Goal: Find specific page/section: Find specific page/section

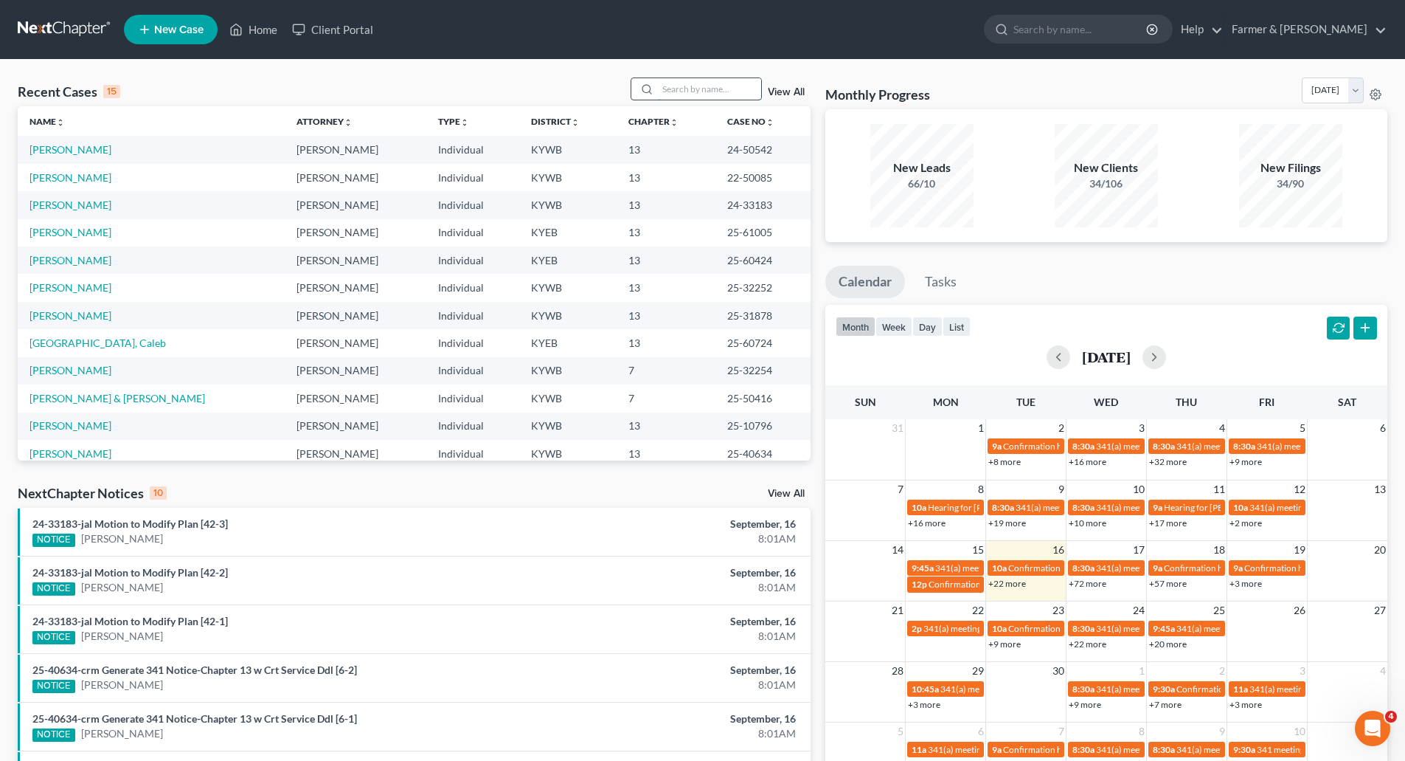
click at [696, 97] on input "search" at bounding box center [709, 88] width 103 height 21
paste input "25-31417"
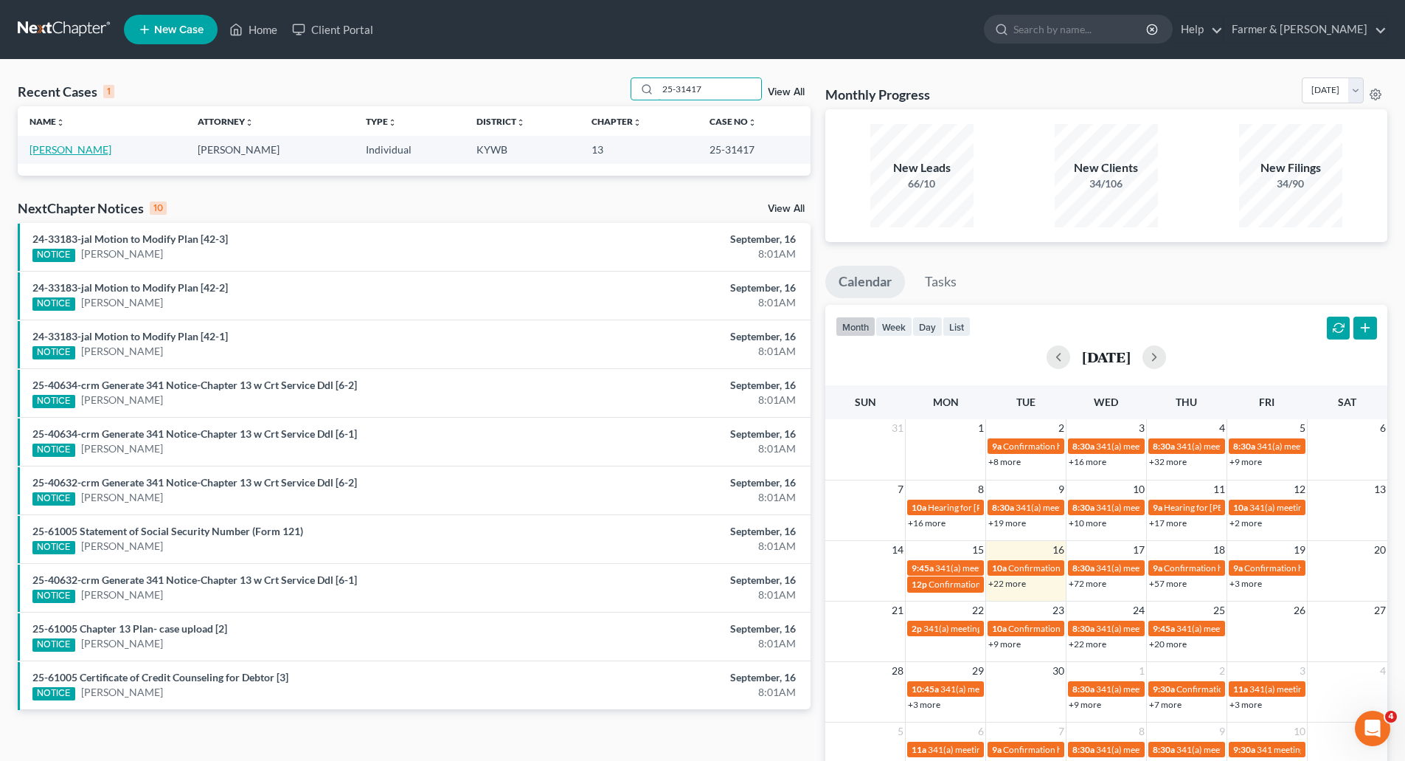
type input "25-31417"
click at [40, 150] on link "[PERSON_NAME]" at bounding box center [71, 149] width 82 height 13
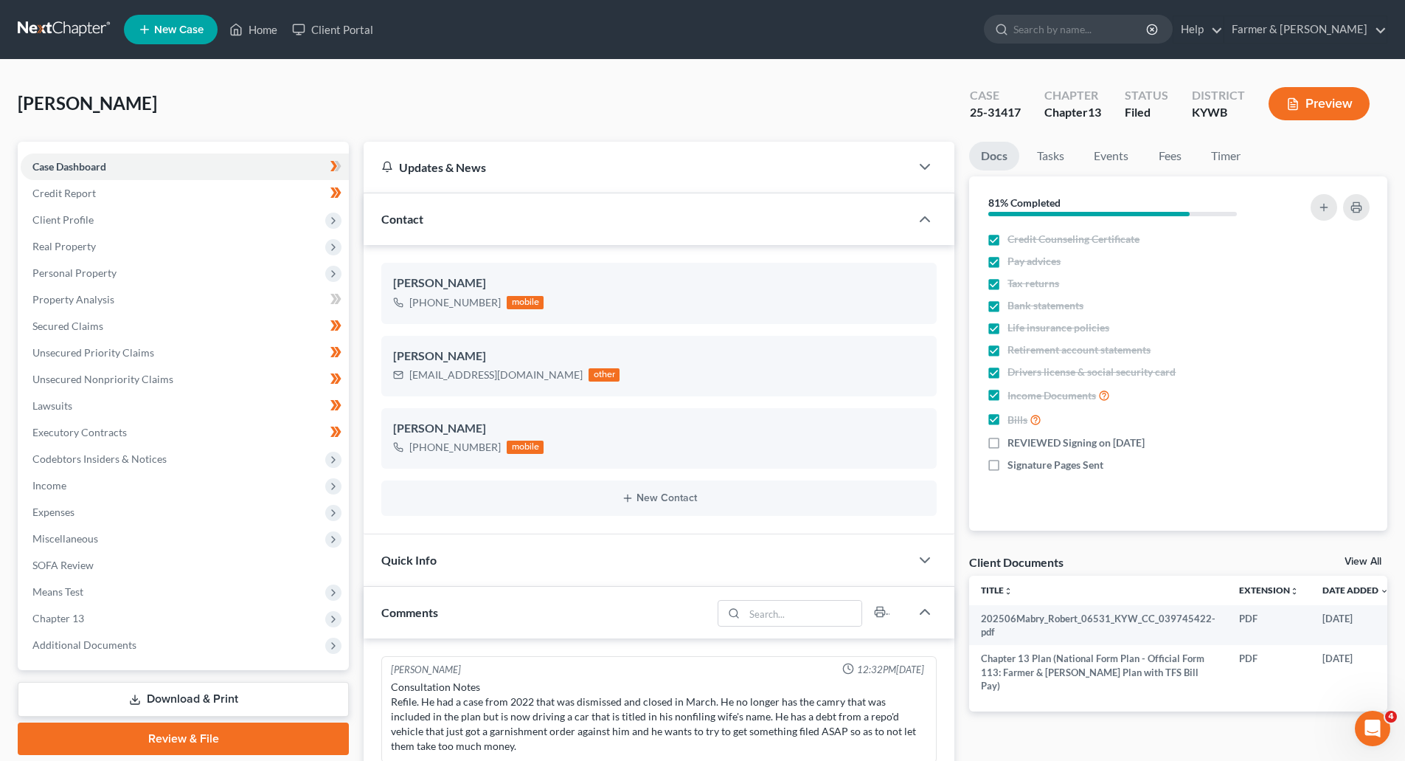
scroll to position [362, 0]
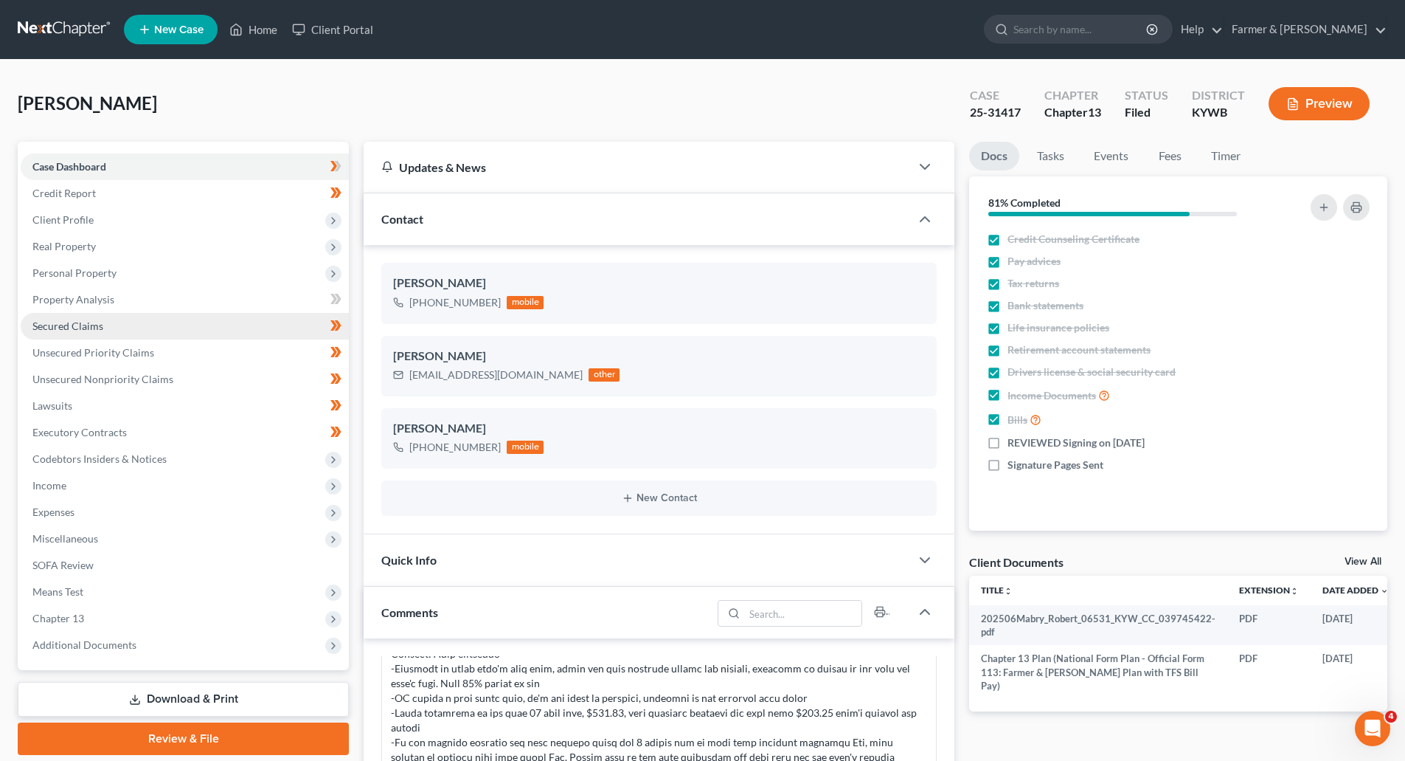
click at [66, 317] on link "Secured Claims" at bounding box center [185, 326] width 328 height 27
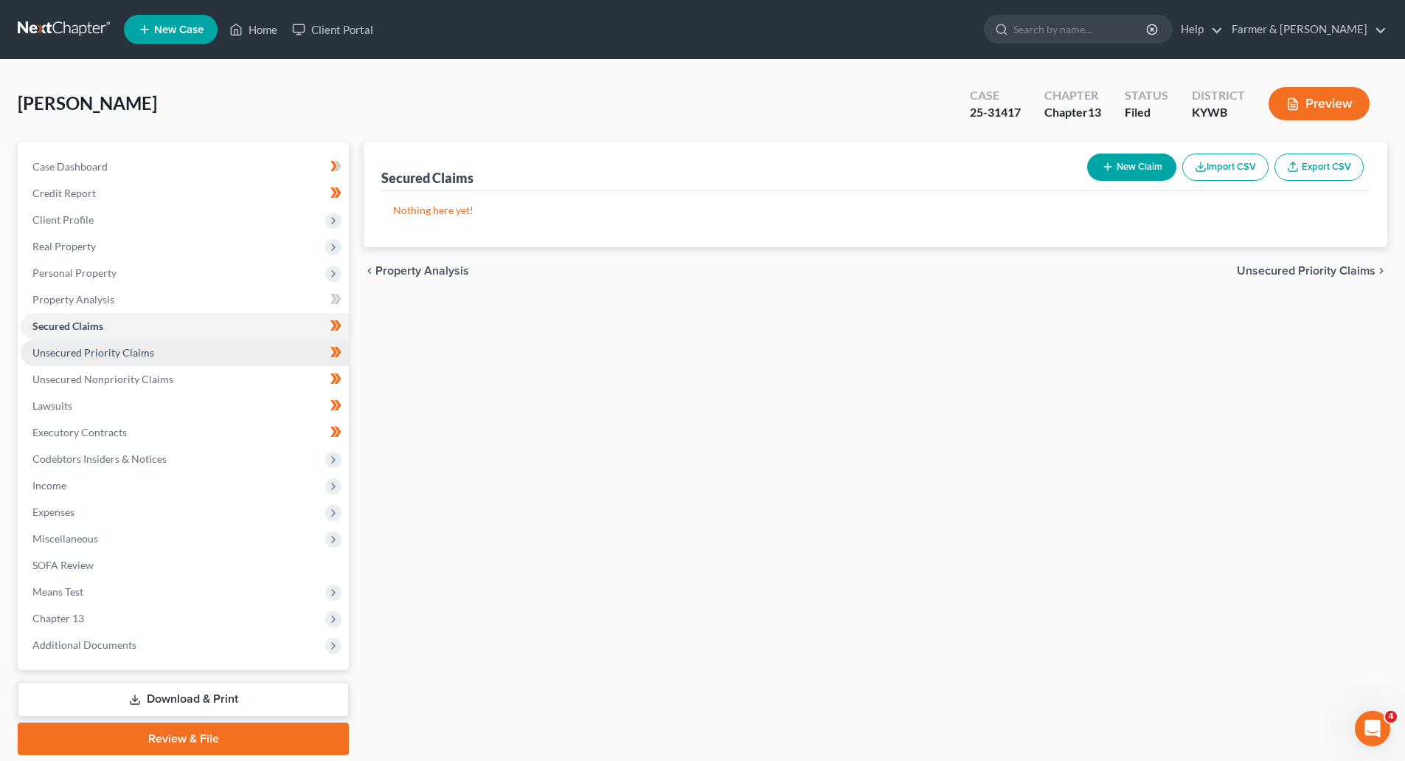
click at [76, 357] on span "Unsecured Priority Claims" at bounding box center [93, 352] width 122 height 13
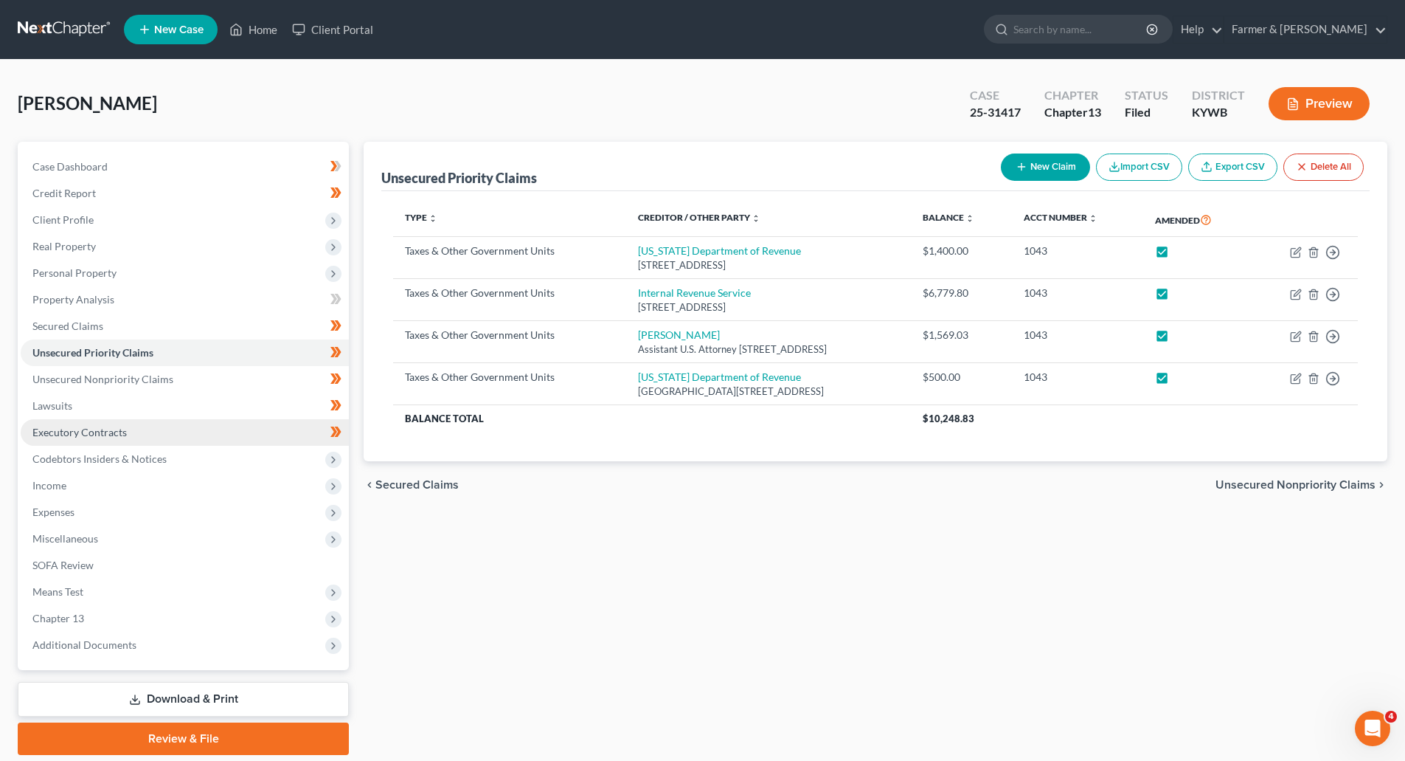
click at [72, 436] on span "Executory Contracts" at bounding box center [79, 432] width 94 height 13
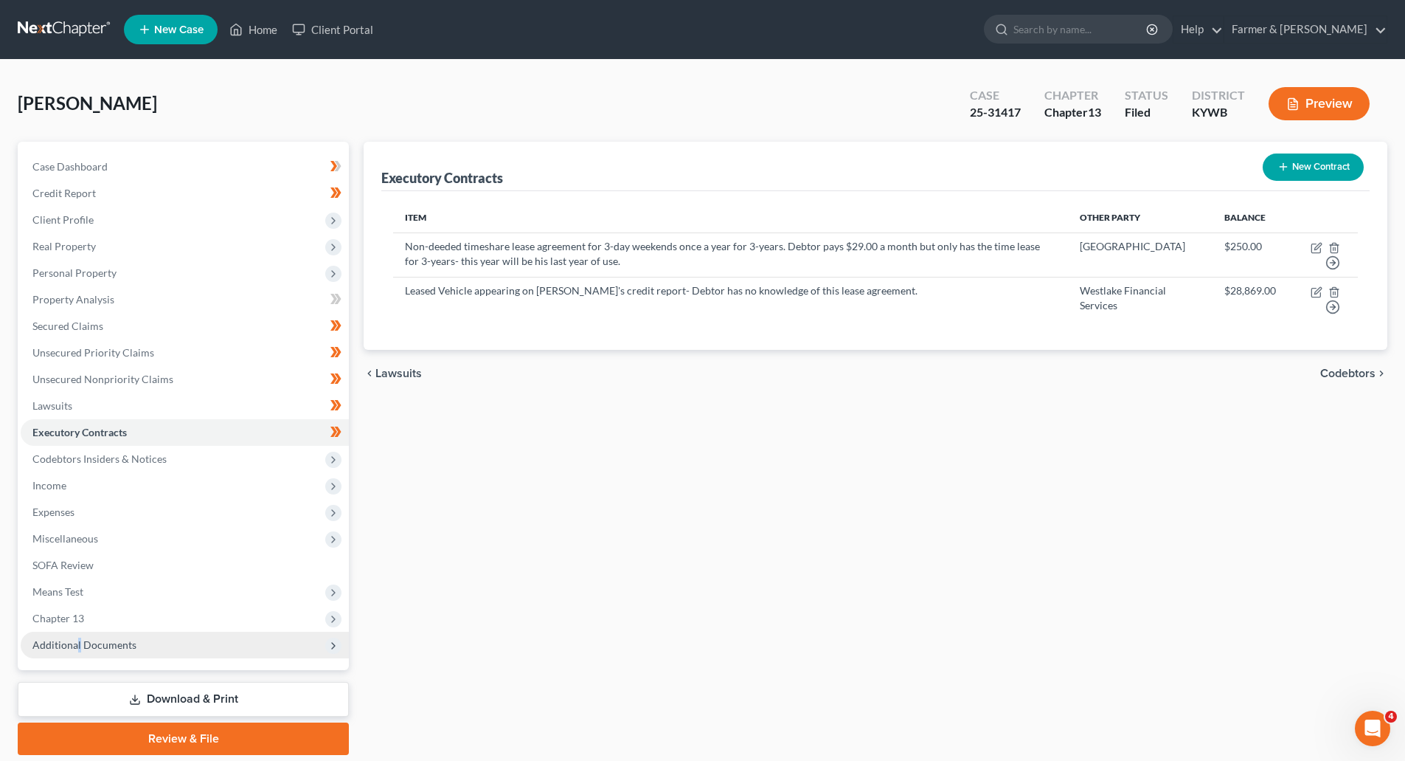
click at [78, 636] on span "Additional Documents" at bounding box center [185, 645] width 328 height 27
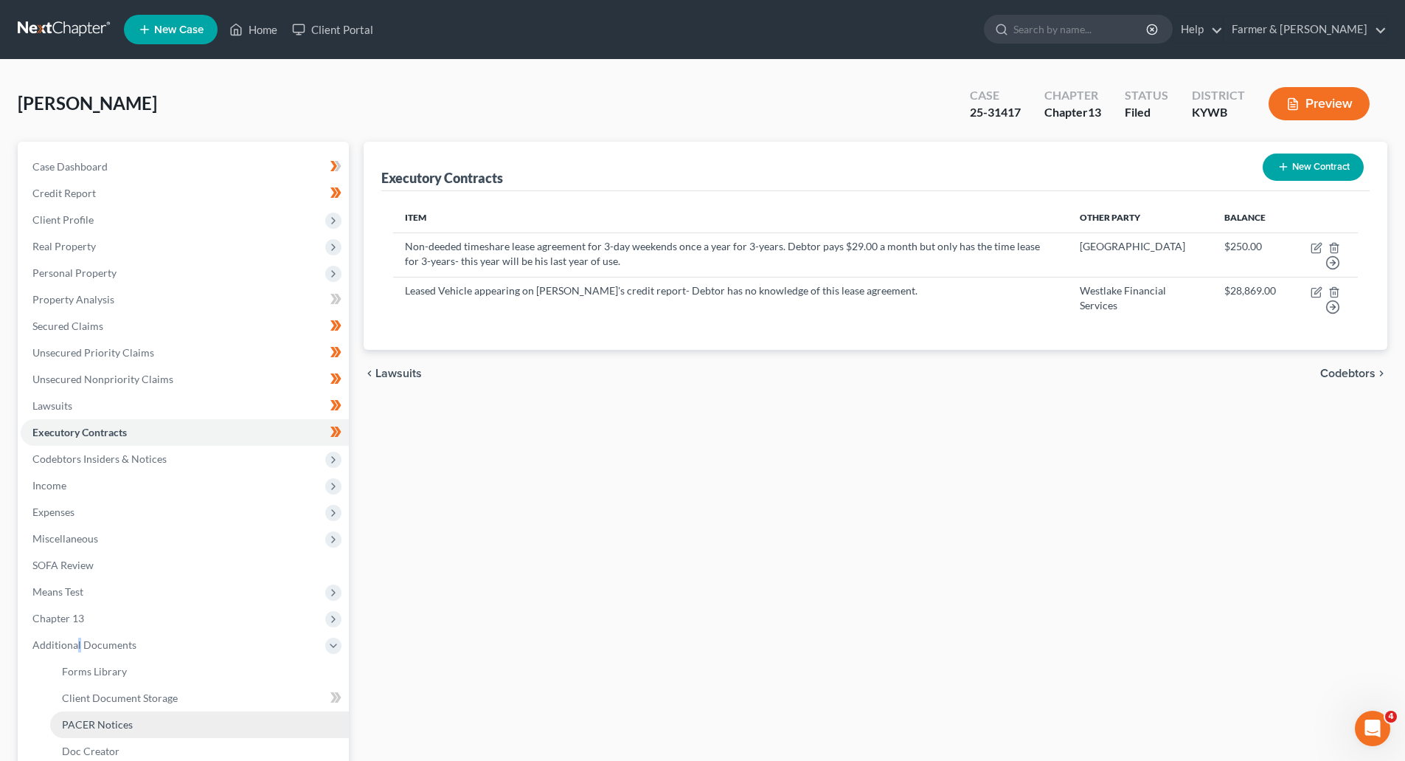
click at [83, 722] on span "PACER Notices" at bounding box center [97, 724] width 71 height 13
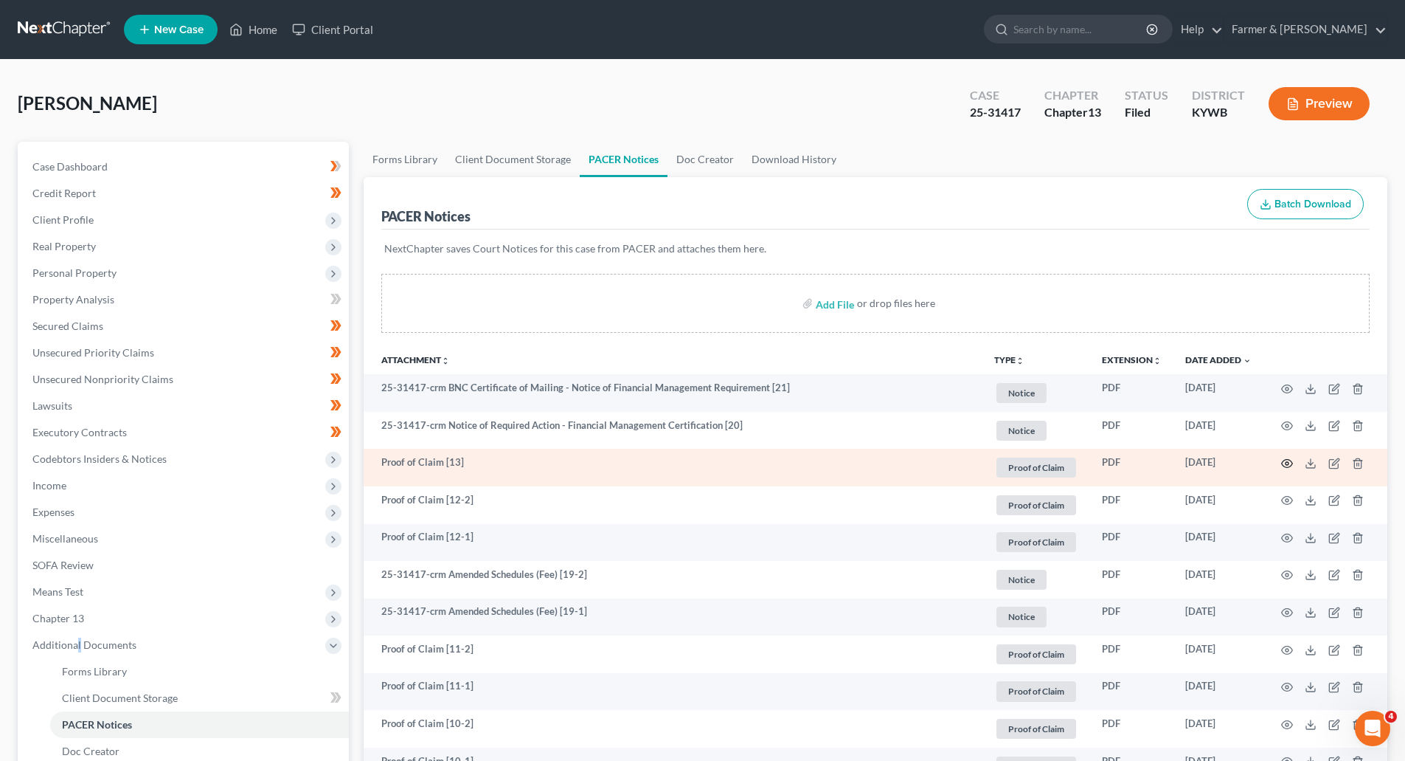
click at [1290, 464] on icon "button" at bounding box center [1287, 463] width 12 height 12
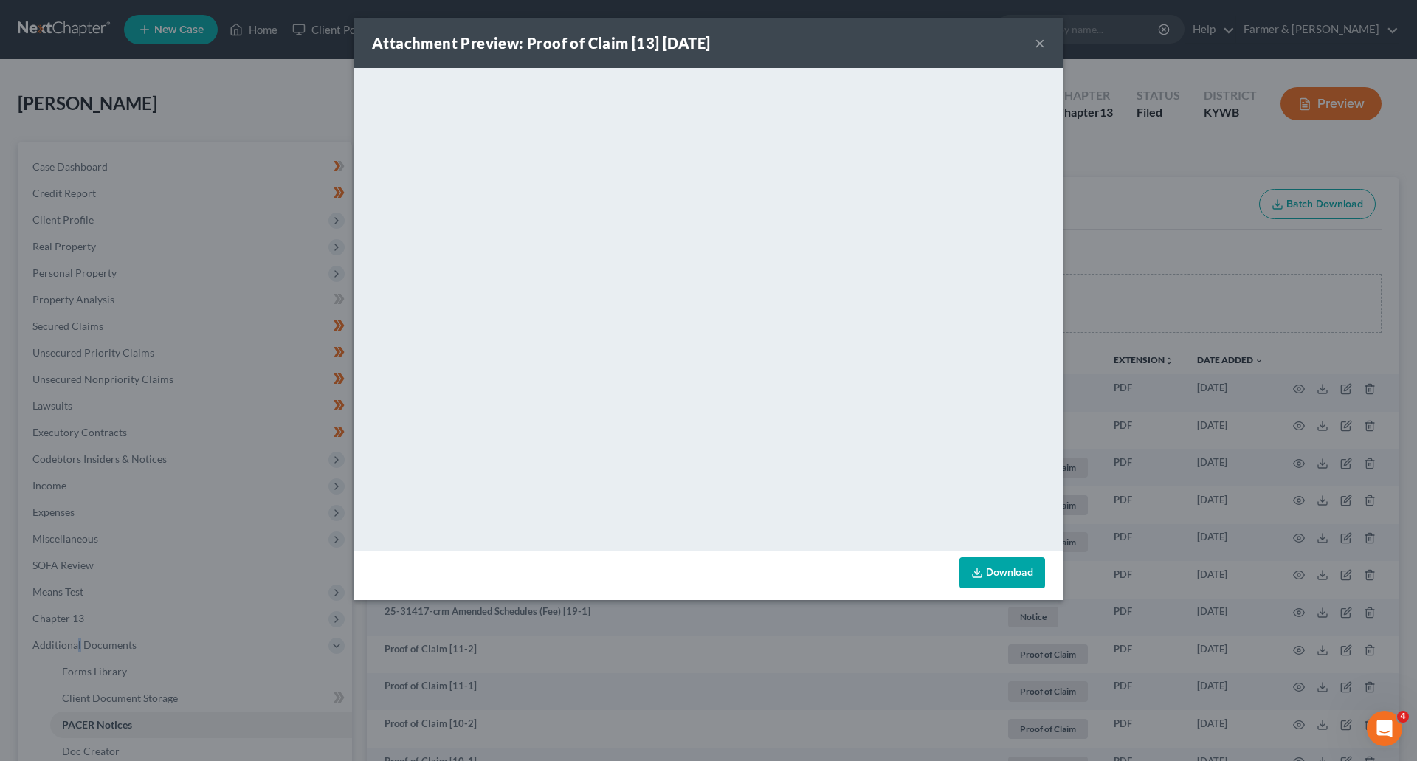
click at [1042, 39] on button "×" at bounding box center [1039, 43] width 10 height 18
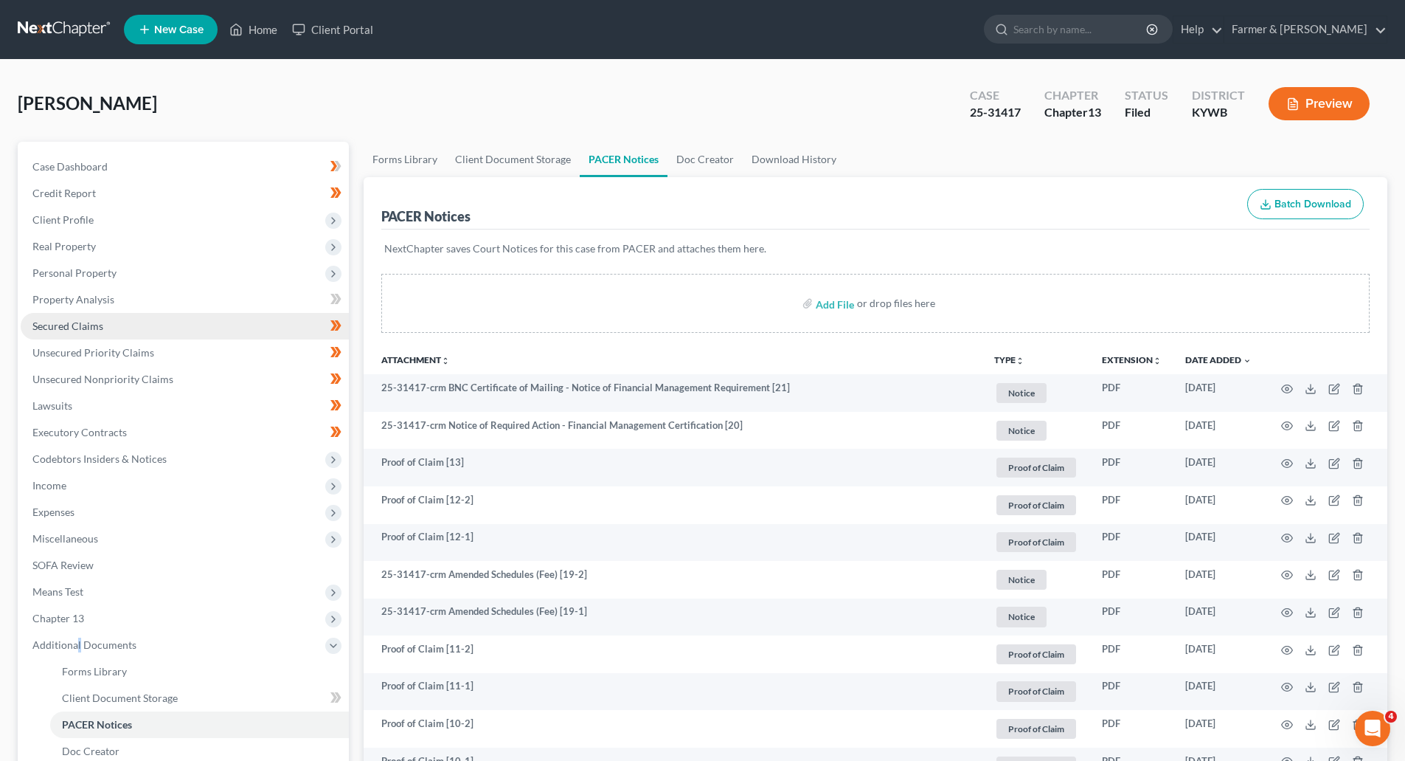
click at [49, 327] on span "Secured Claims" at bounding box center [67, 325] width 71 height 13
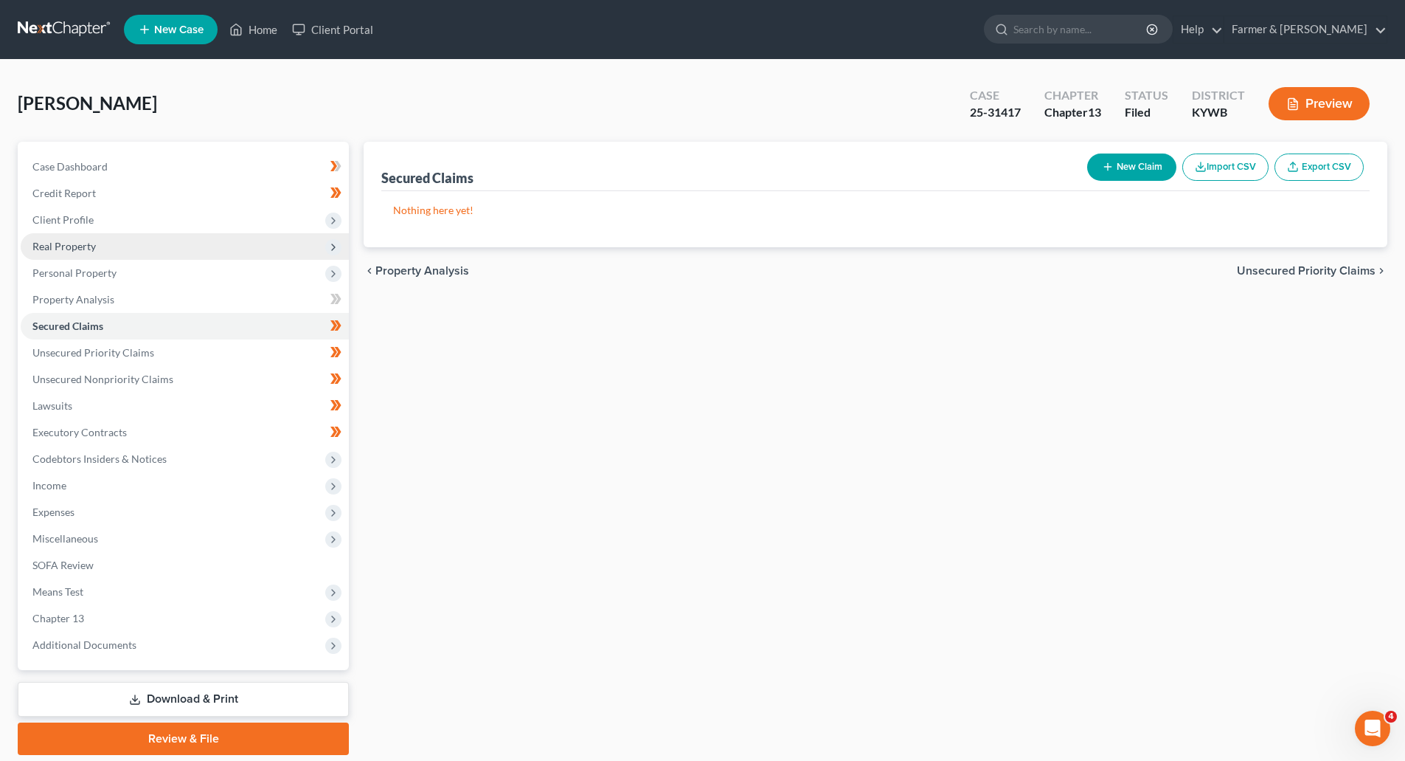
click at [45, 243] on span "Real Property" at bounding box center [63, 246] width 63 height 13
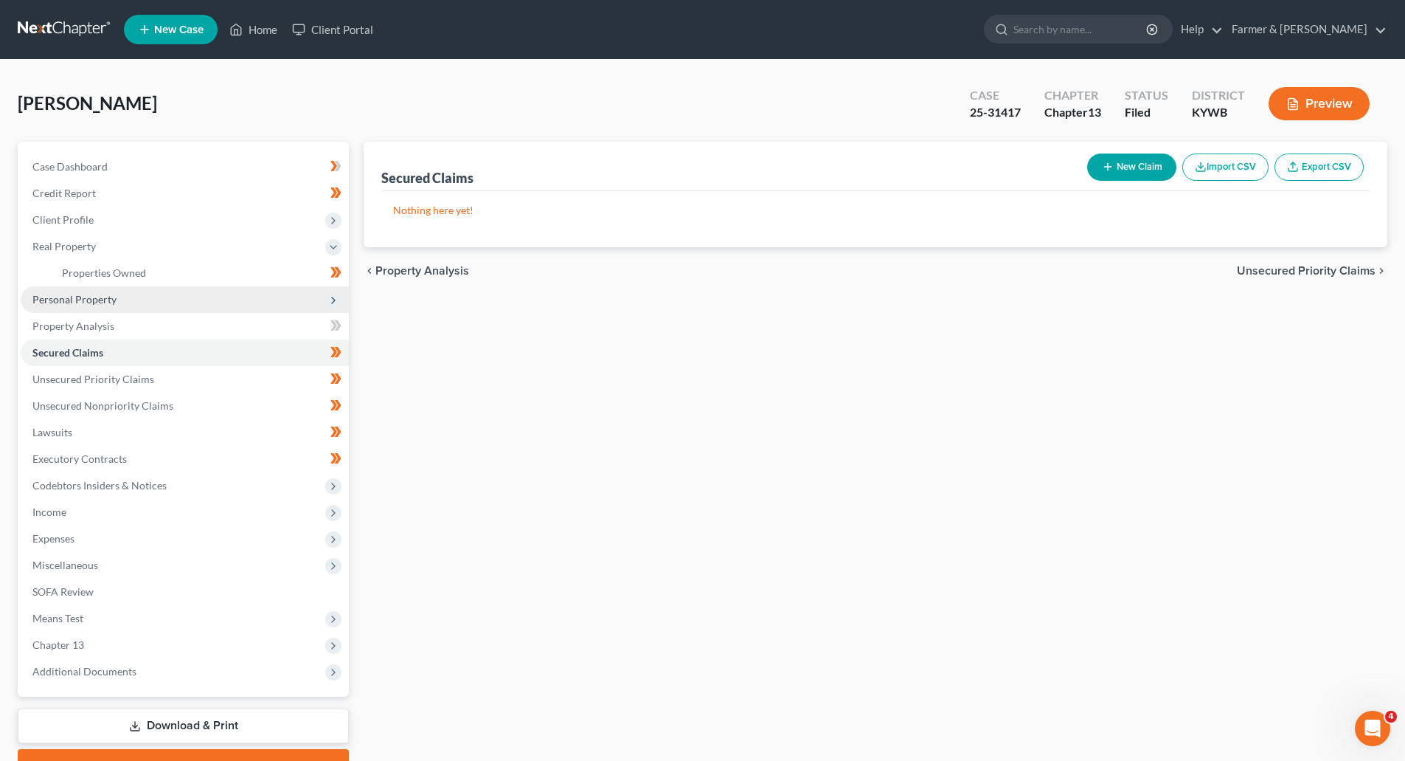
click at [54, 295] on span "Personal Property" at bounding box center [74, 299] width 84 height 13
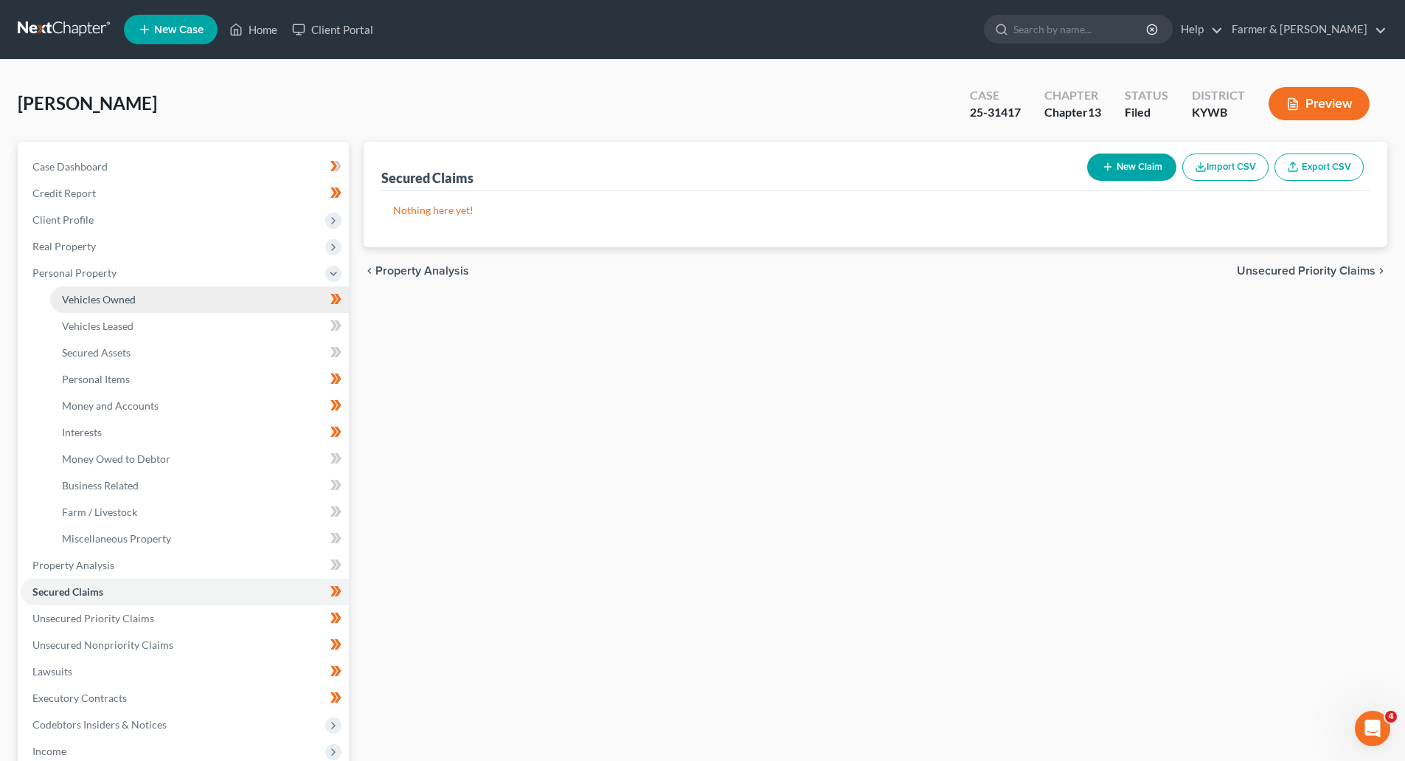
click at [68, 304] on span "Vehicles Owned" at bounding box center [99, 299] width 74 height 13
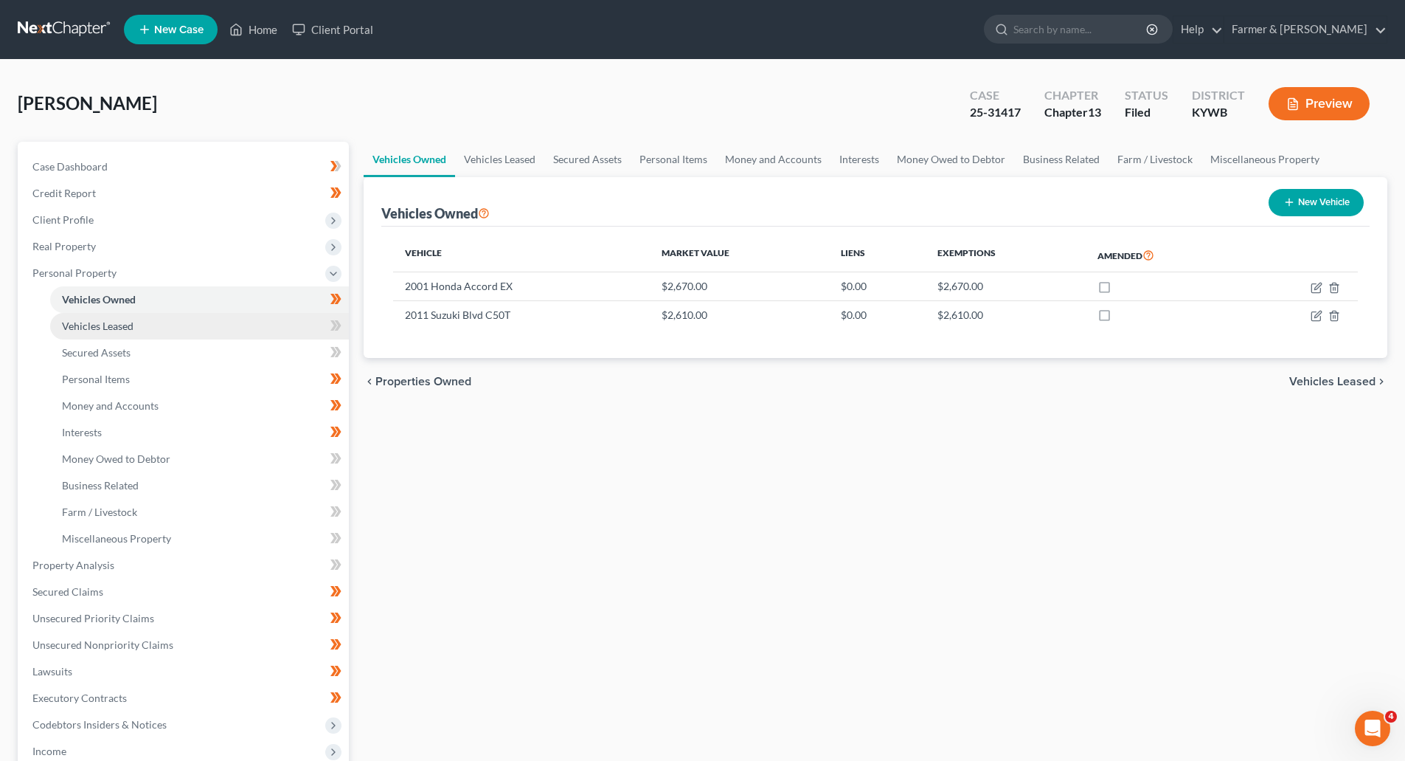
click at [73, 324] on span "Vehicles Leased" at bounding box center [98, 325] width 72 height 13
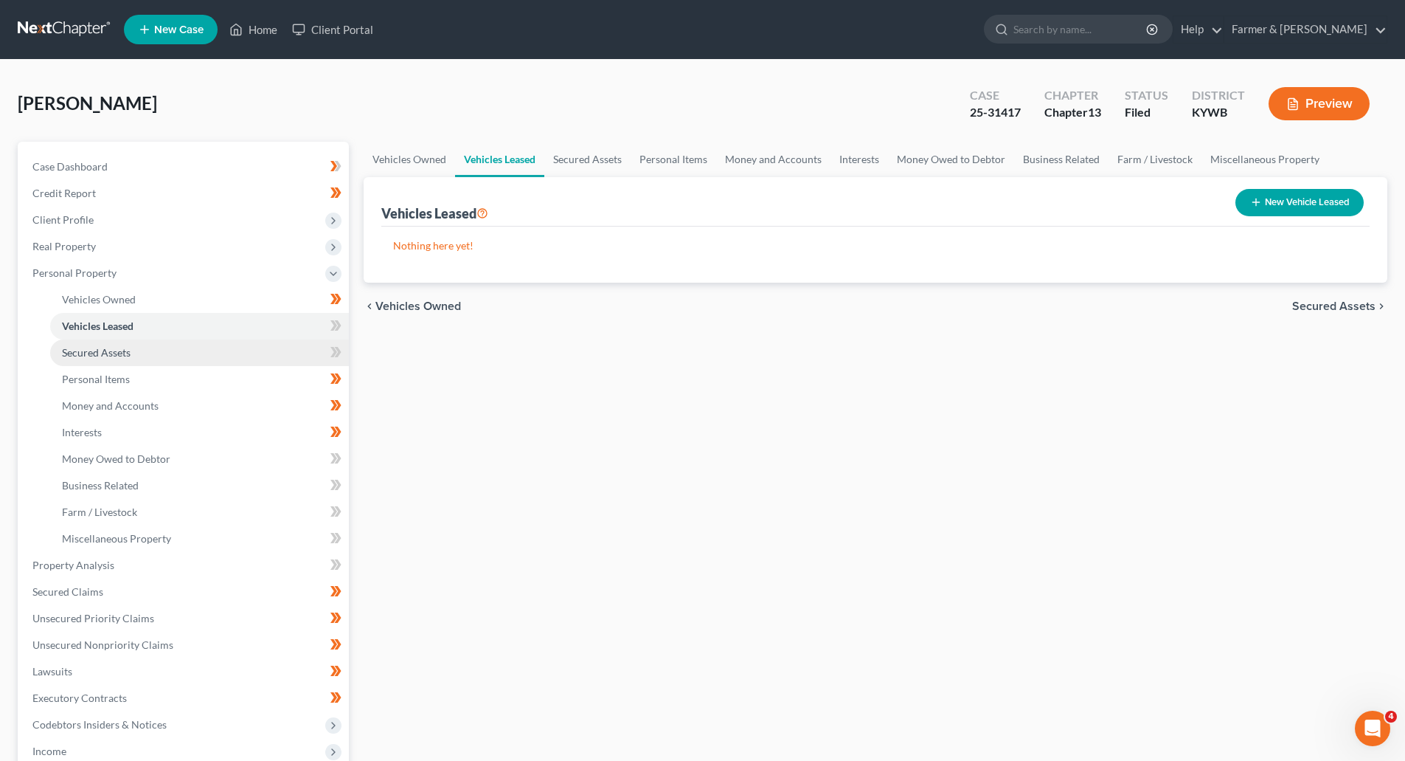
click at [81, 352] on span "Secured Assets" at bounding box center [96, 352] width 69 height 13
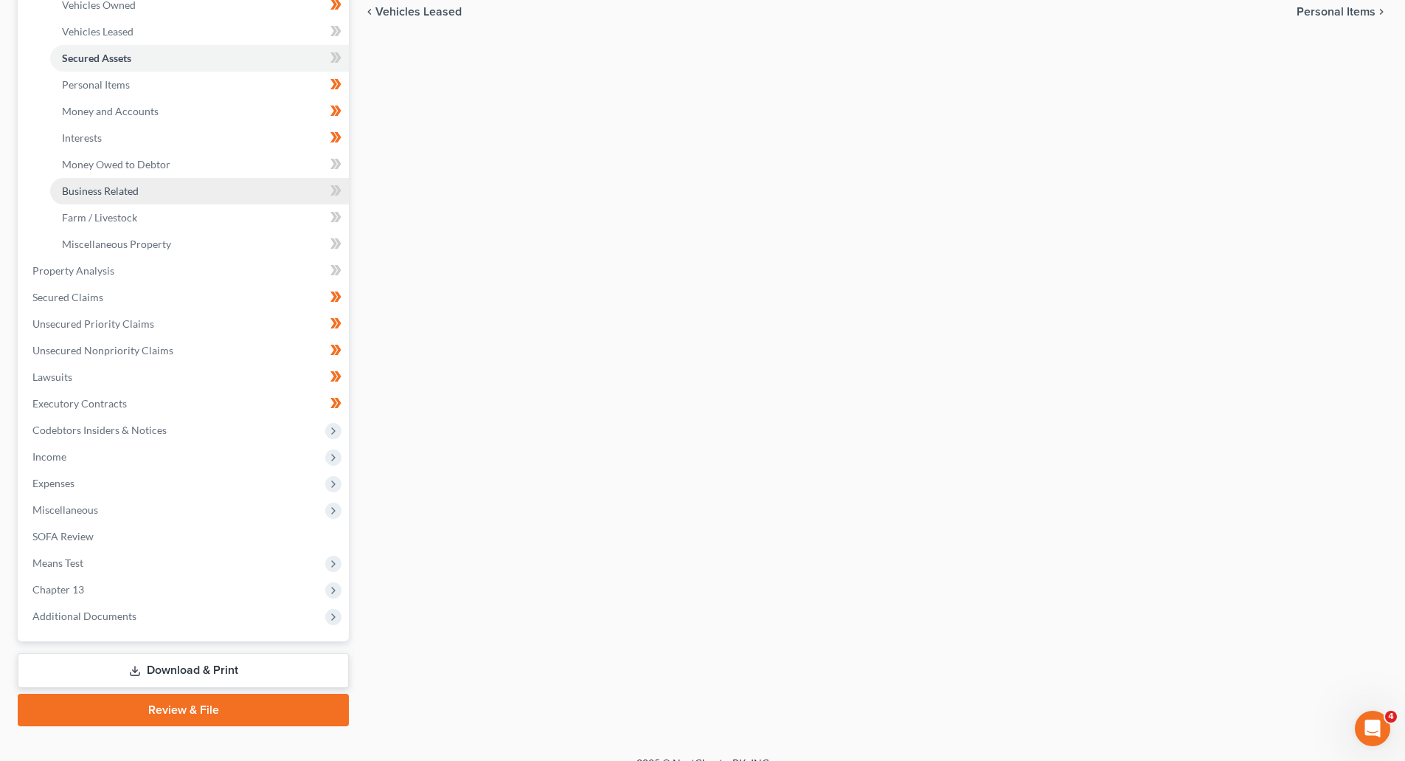
scroll to position [295, 0]
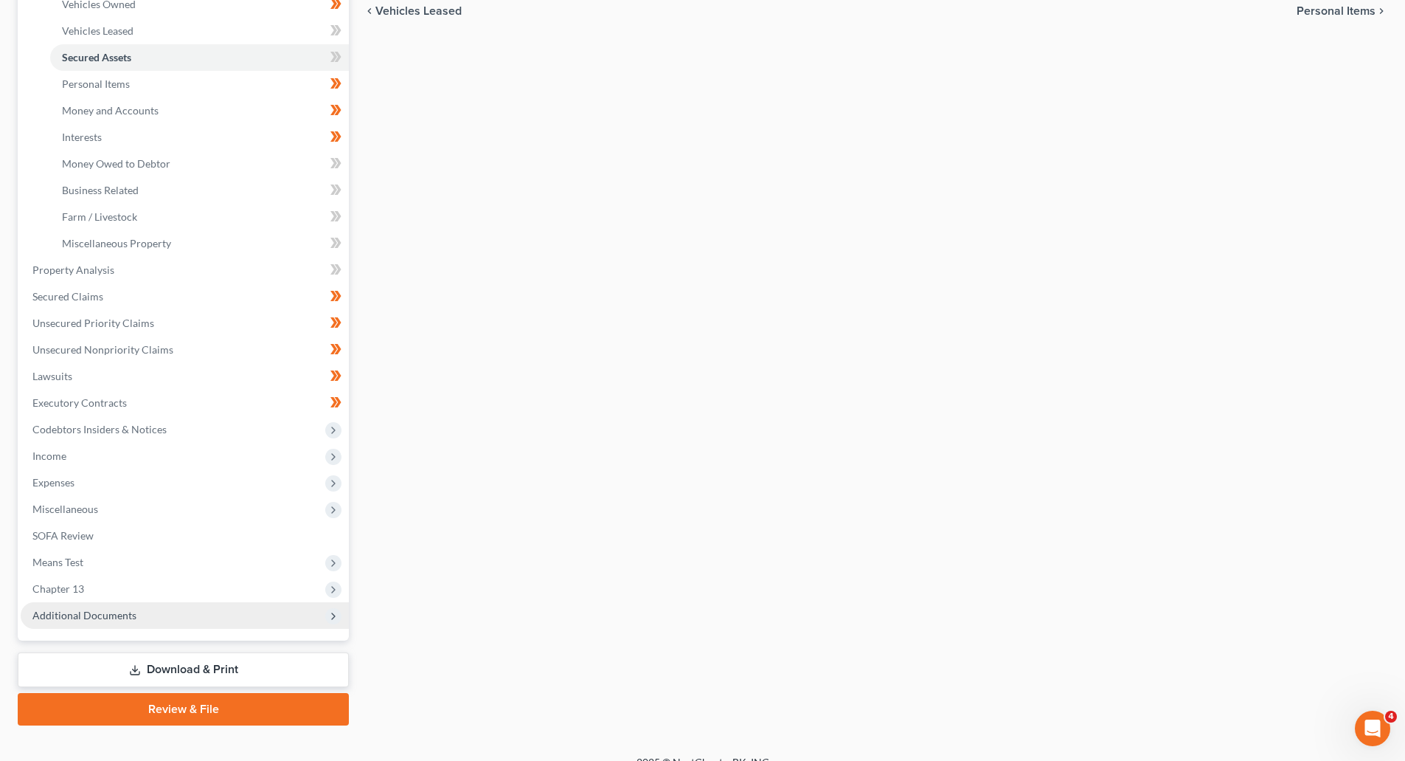
click at [69, 623] on span "Additional Documents" at bounding box center [185, 615] width 328 height 27
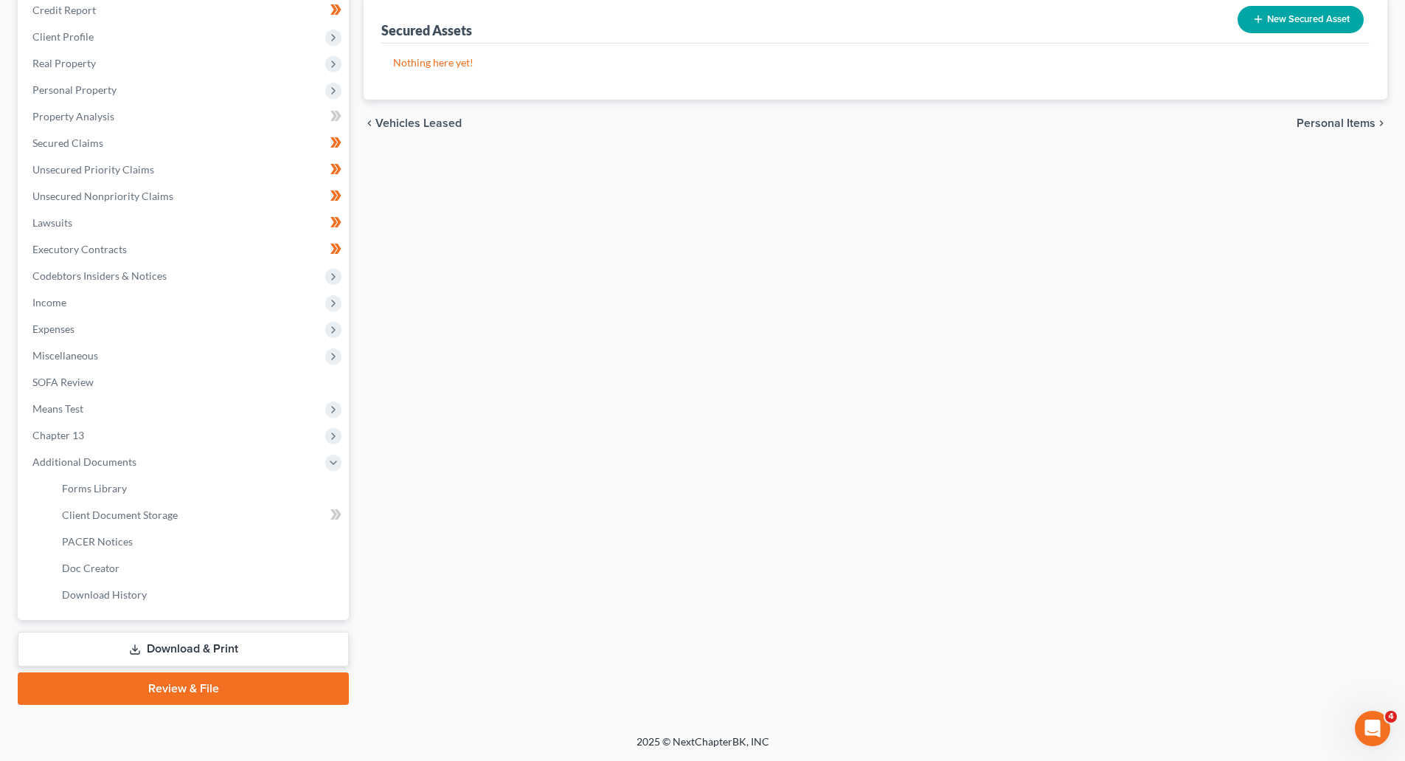
scroll to position [183, 0]
click at [92, 541] on span "PACER Notices" at bounding box center [97, 541] width 71 height 13
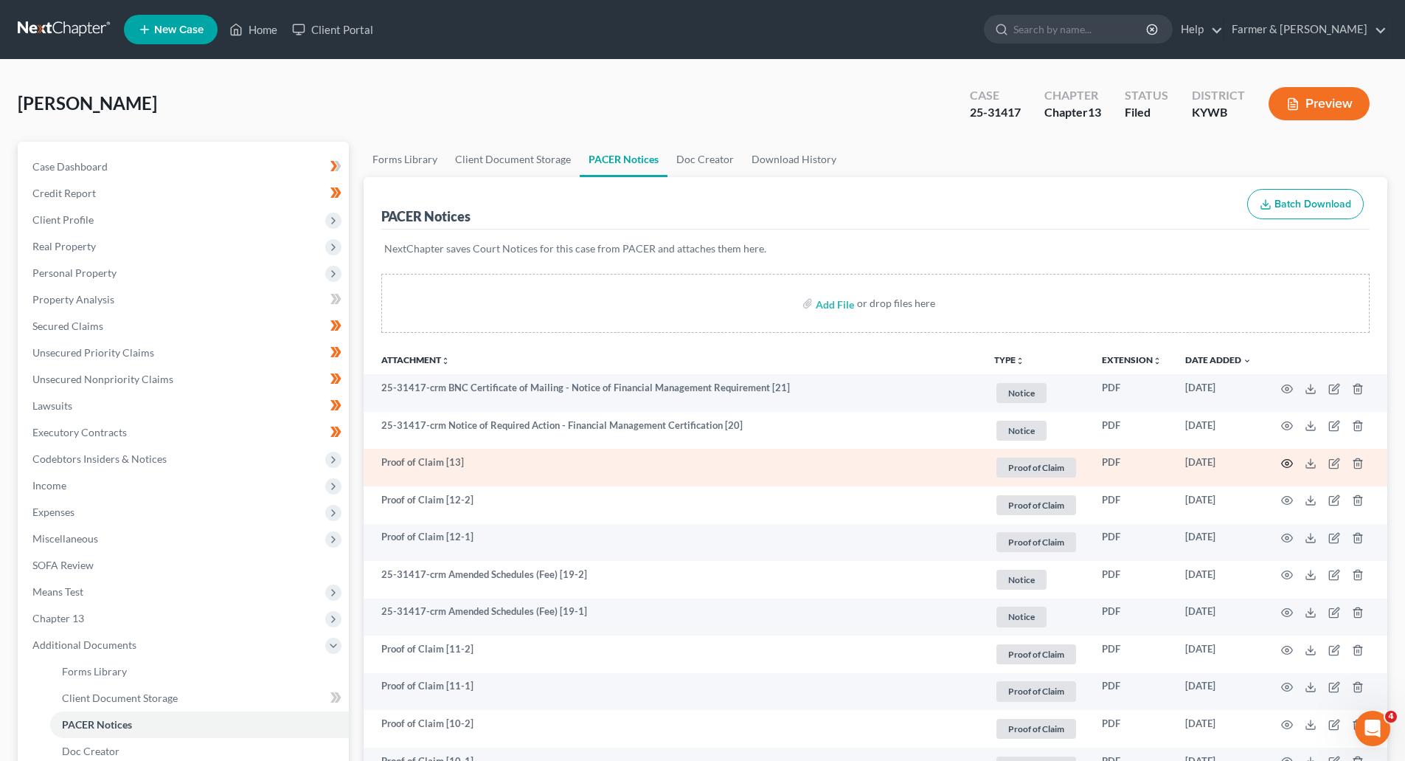
click at [1288, 464] on circle "button" at bounding box center [1287, 463] width 3 height 3
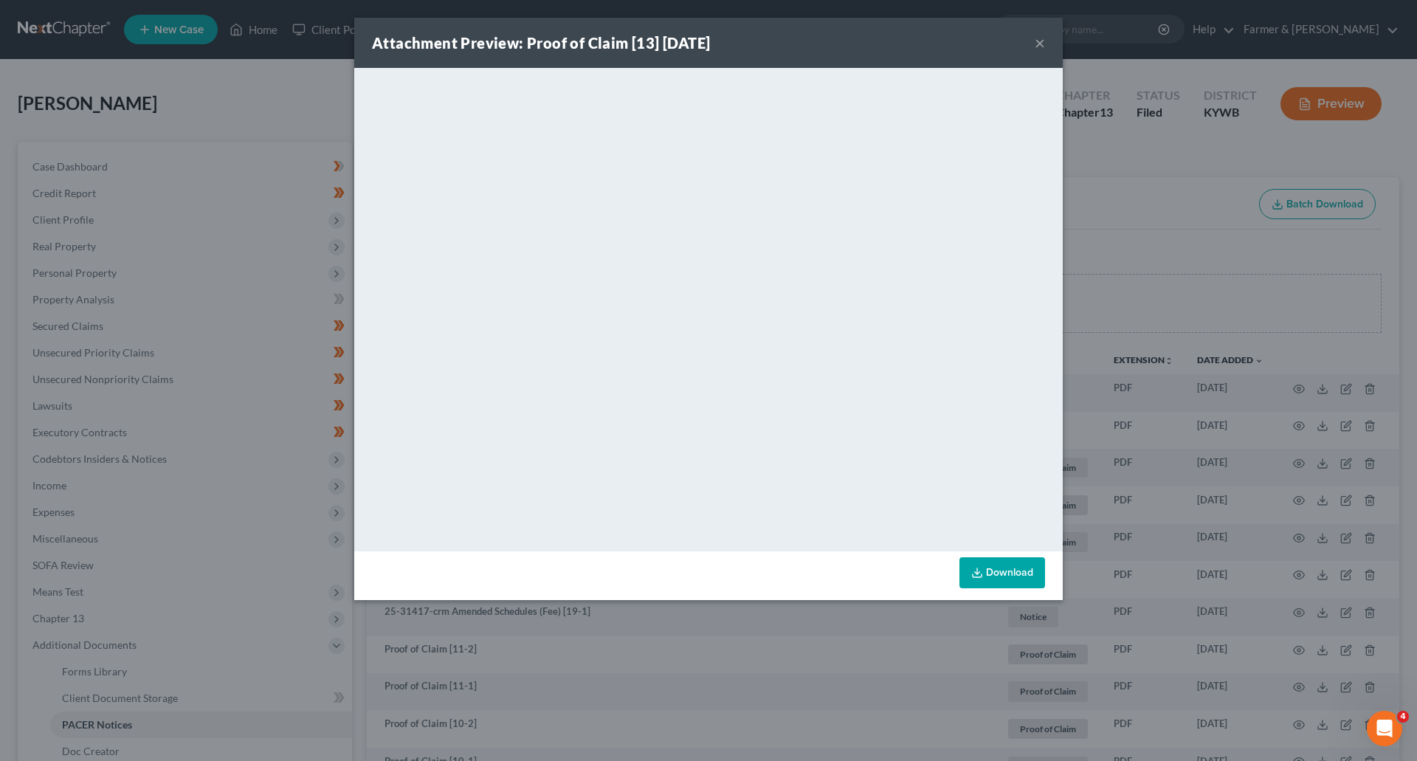
click at [1039, 48] on button "×" at bounding box center [1039, 43] width 10 height 18
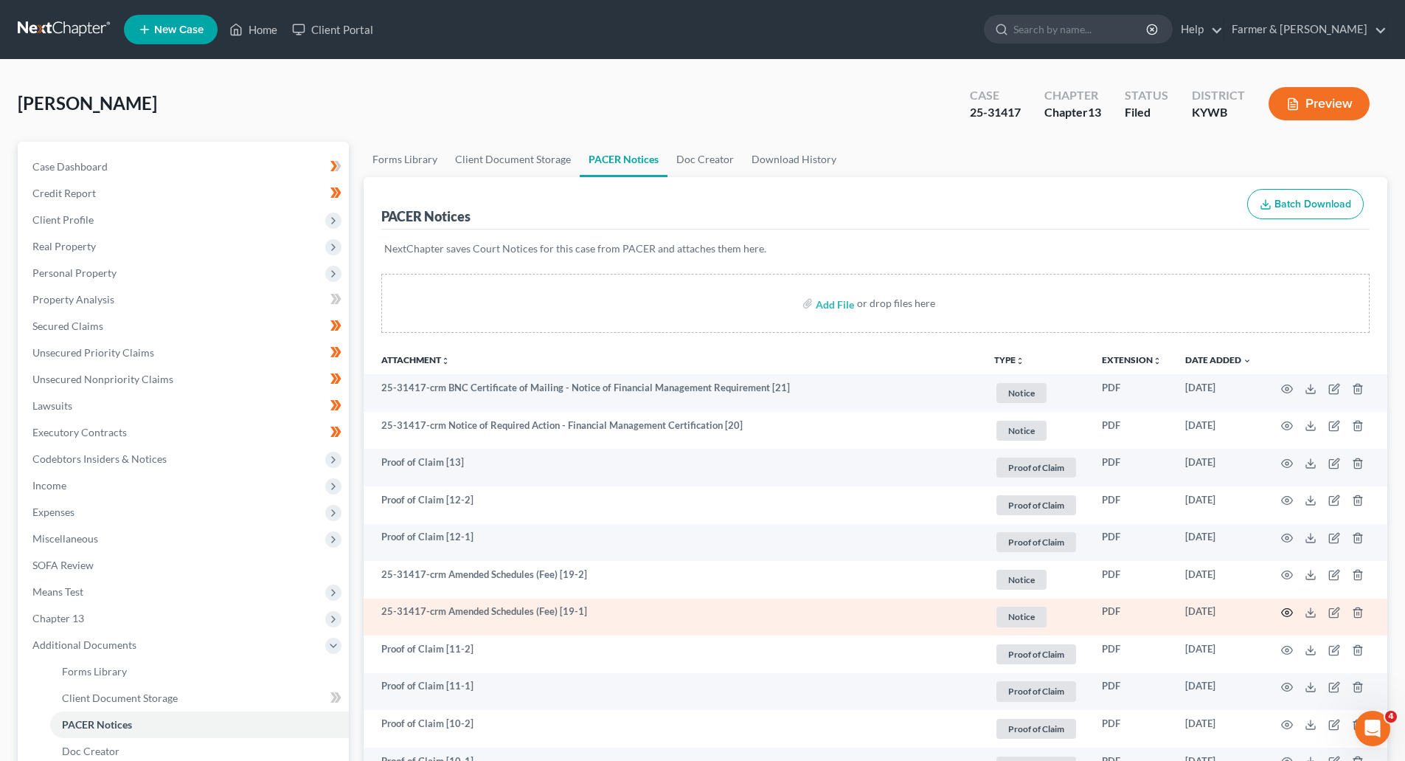
click at [1287, 612] on icon "button" at bounding box center [1287, 612] width 12 height 12
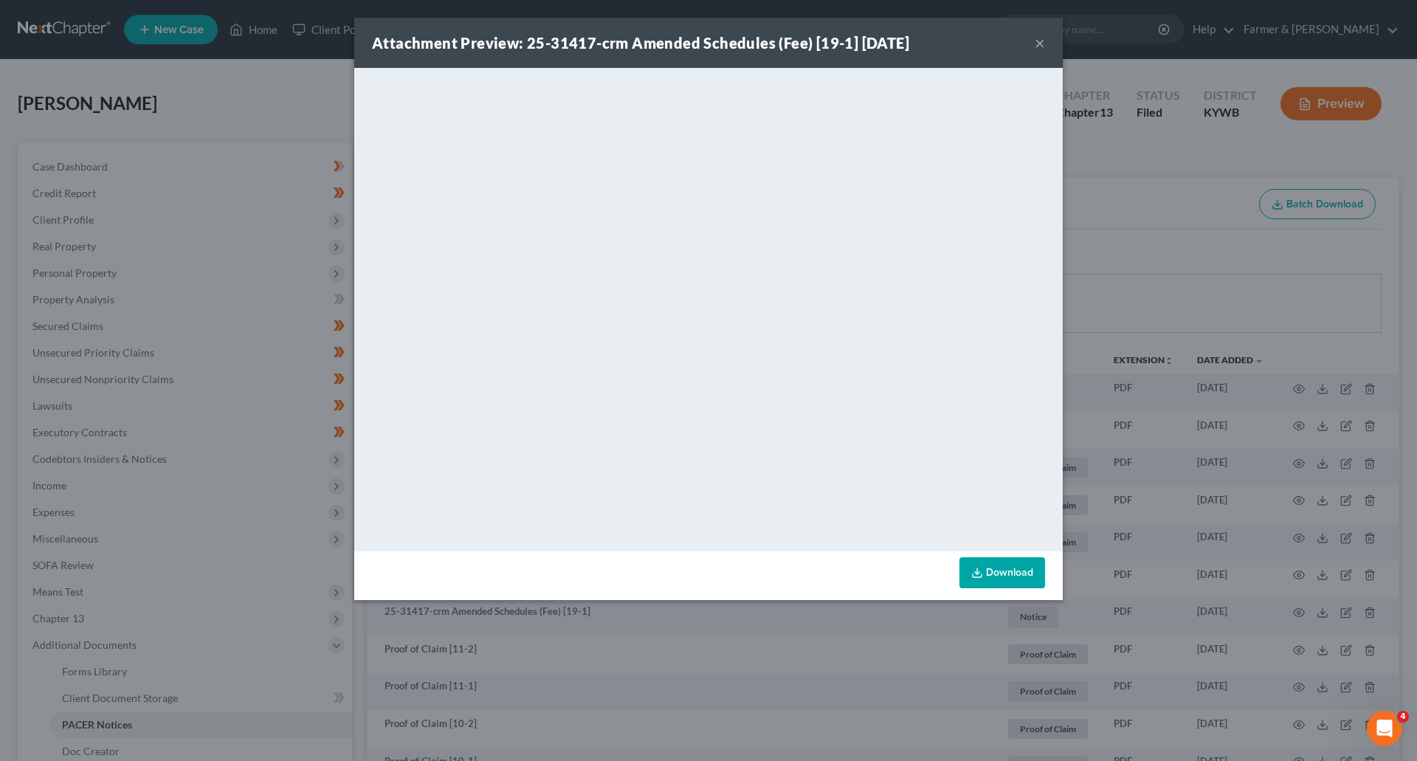
click at [1031, 44] on div "Attachment Preview: 25-31417-crm Amended Schedules (Fee) [19-1] [DATE] ×" at bounding box center [708, 43] width 708 height 50
click at [1034, 45] on div "Attachment Preview: 25-31417-crm Amended Schedules (Fee) [19-1] [DATE] ×" at bounding box center [708, 43] width 708 height 50
click at [1039, 44] on button "×" at bounding box center [1039, 43] width 10 height 18
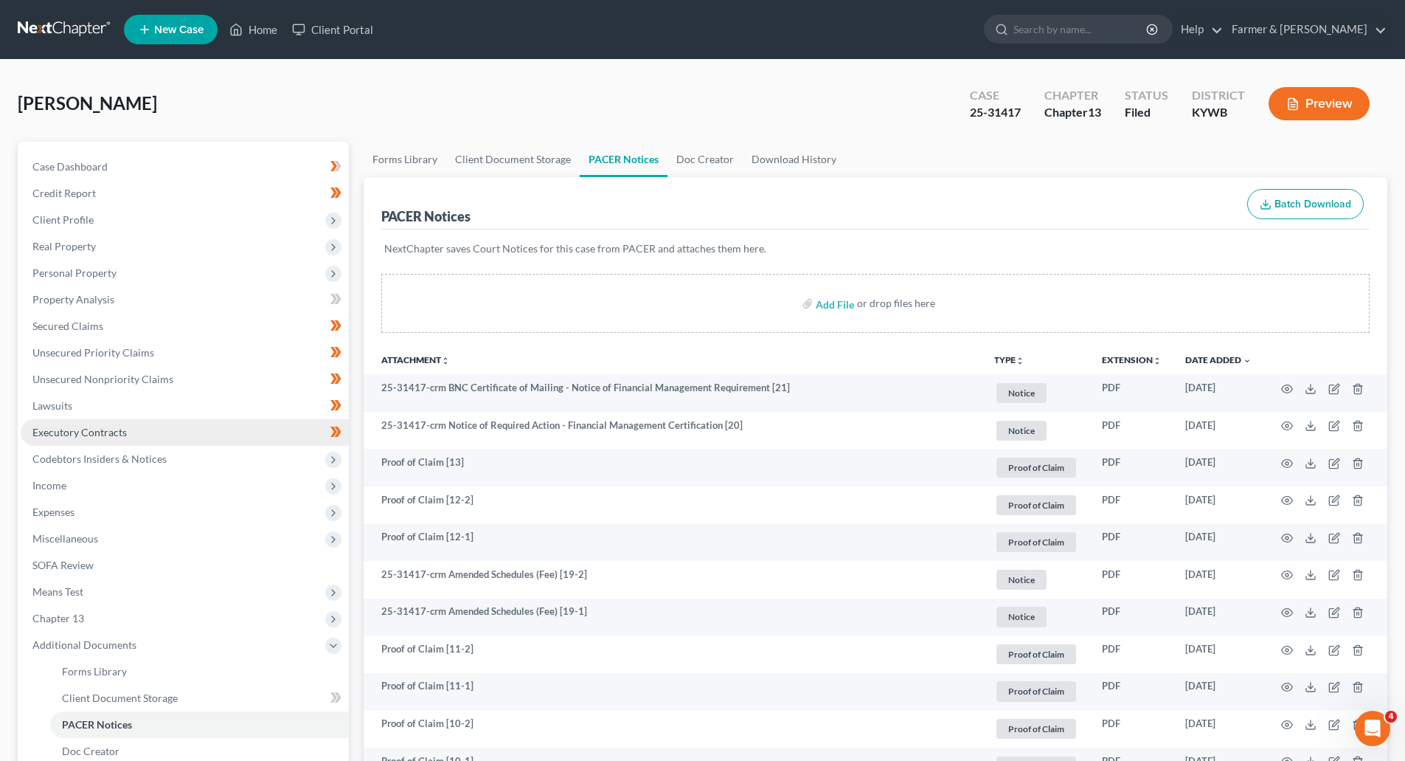
click at [50, 438] on link "Executory Contracts" at bounding box center [185, 432] width 328 height 27
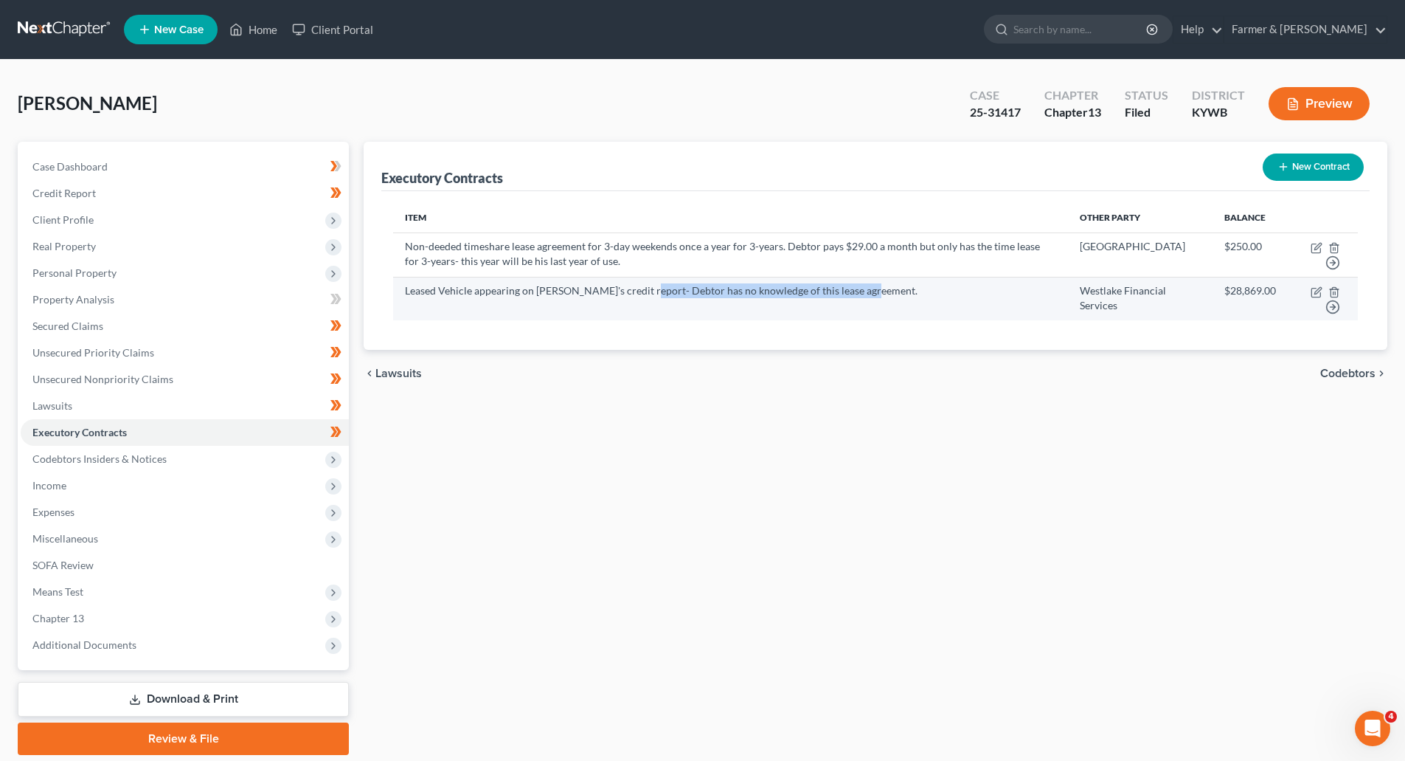
drag, startPoint x: 885, startPoint y: 291, endPoint x: 642, endPoint y: 296, distance: 242.8
click at [642, 296] on td "Leased Vehicle appearing on [PERSON_NAME]'s credit report- Debtor has no knowle…" at bounding box center [730, 299] width 675 height 44
copy td "Debtor has no knowledge of this lease agreement."
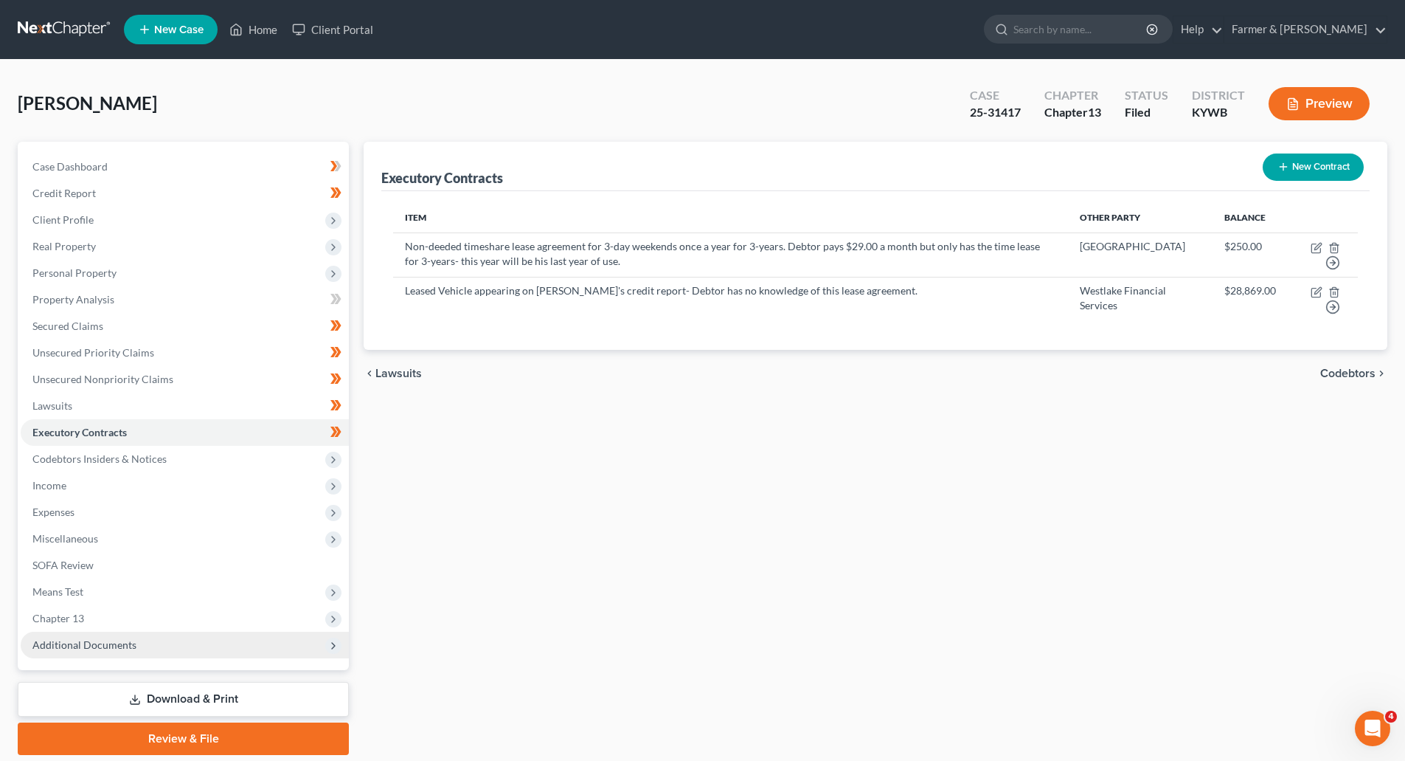
click at [125, 653] on span "Additional Documents" at bounding box center [185, 645] width 328 height 27
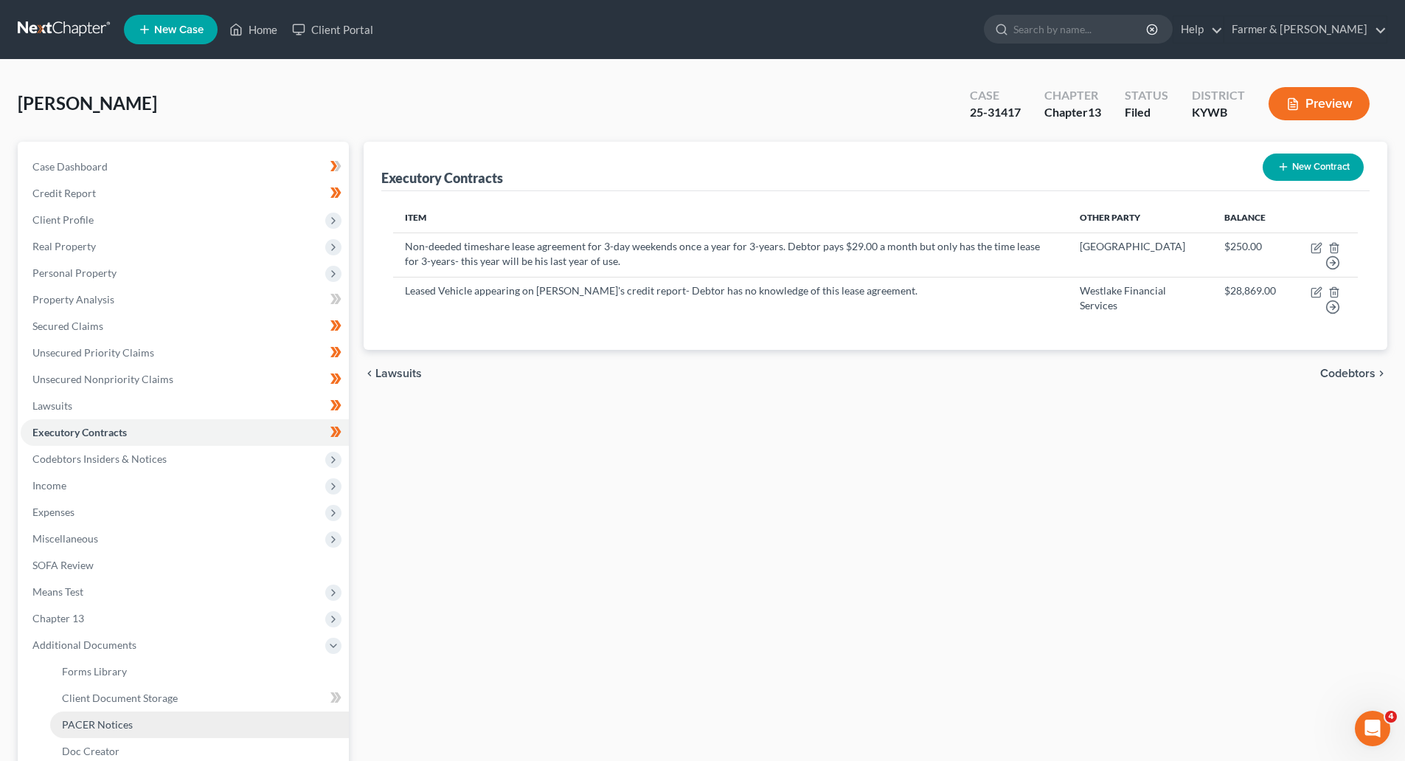
click at [122, 733] on link "PACER Notices" at bounding box center [199, 724] width 299 height 27
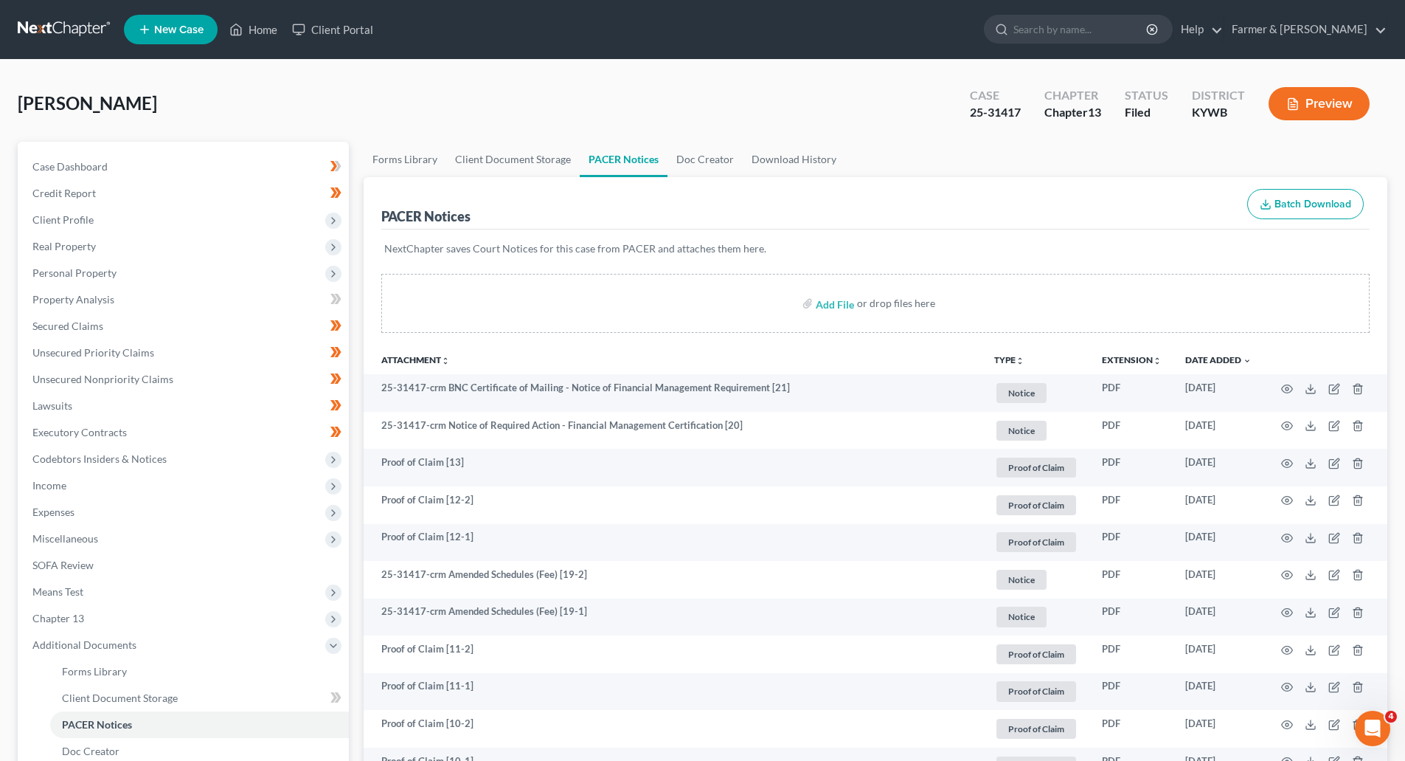
scroll to position [295, 0]
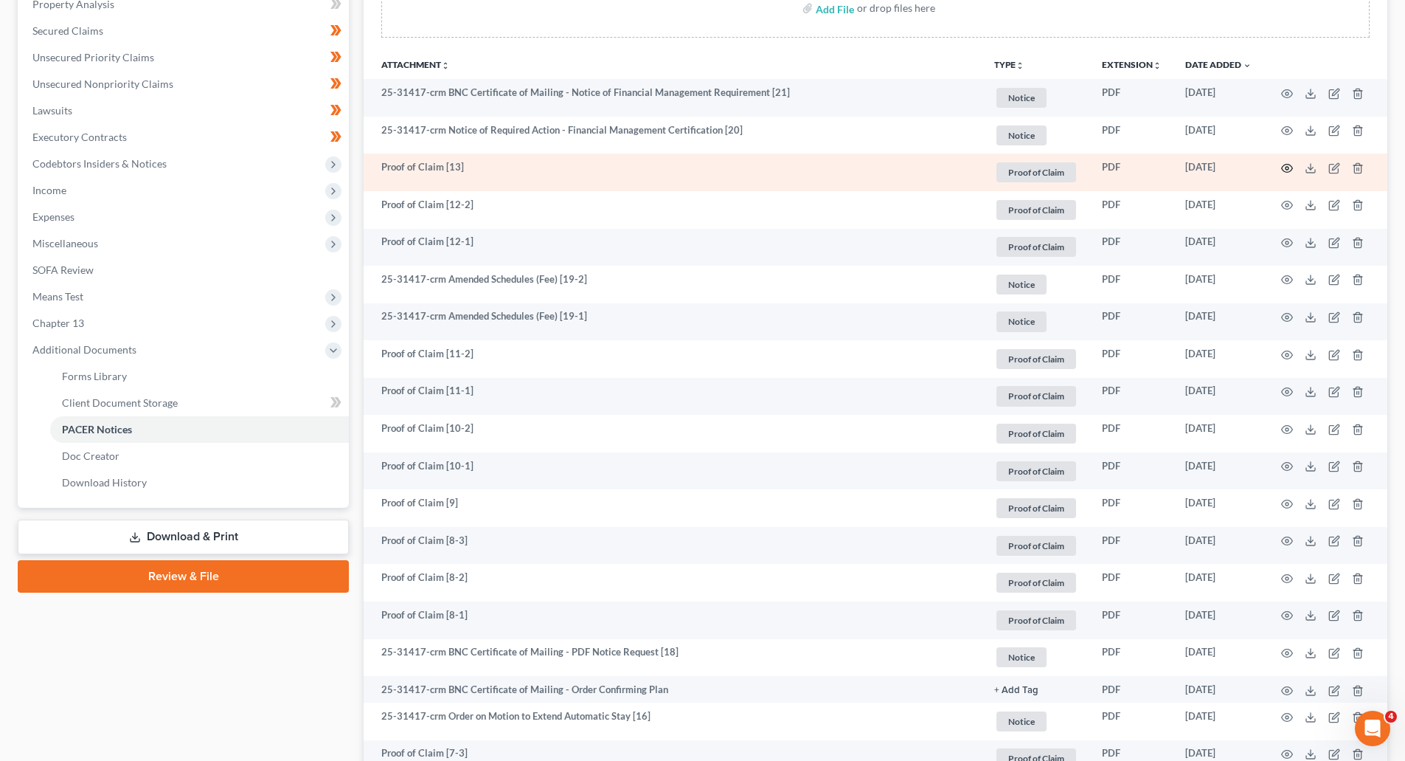
click at [1284, 164] on icon "button" at bounding box center [1287, 168] width 12 height 12
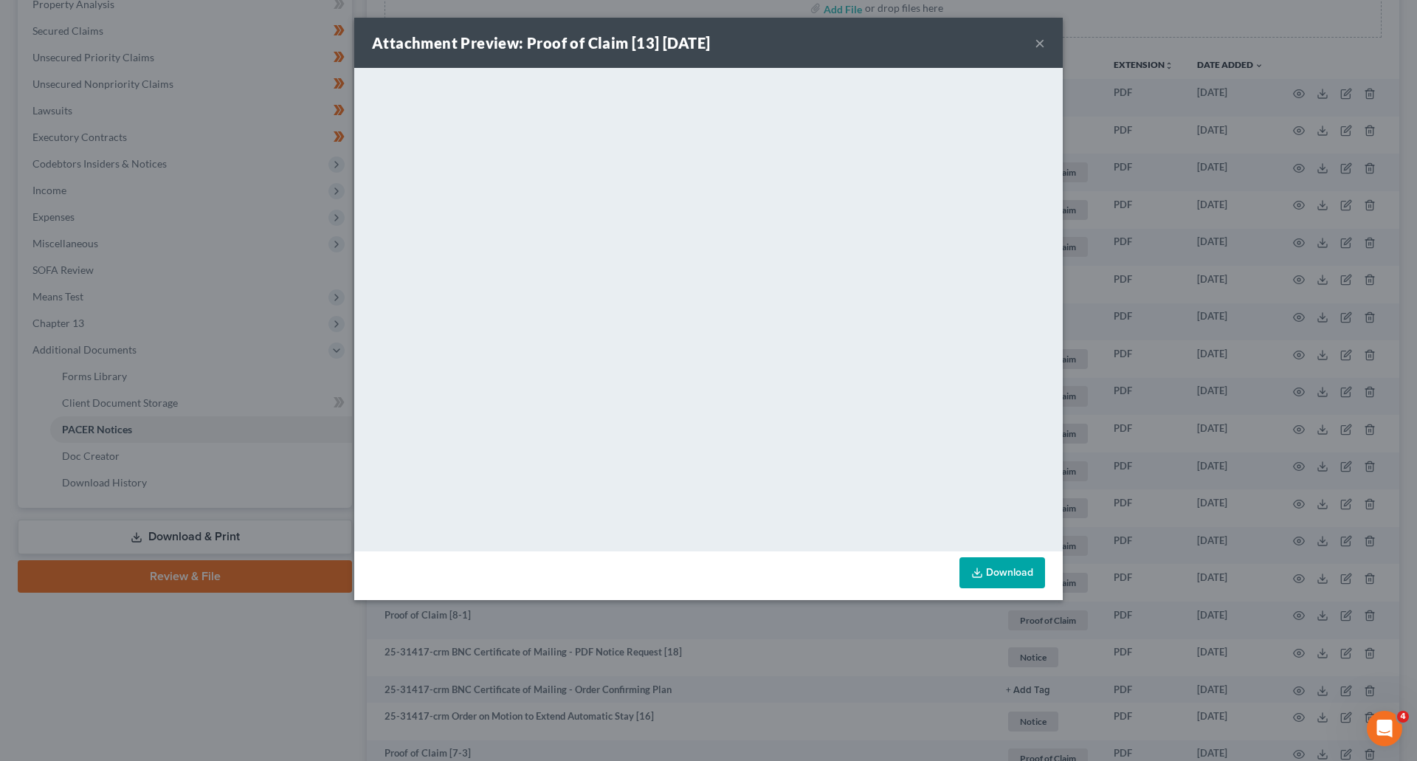
click at [1037, 46] on button "×" at bounding box center [1039, 43] width 10 height 18
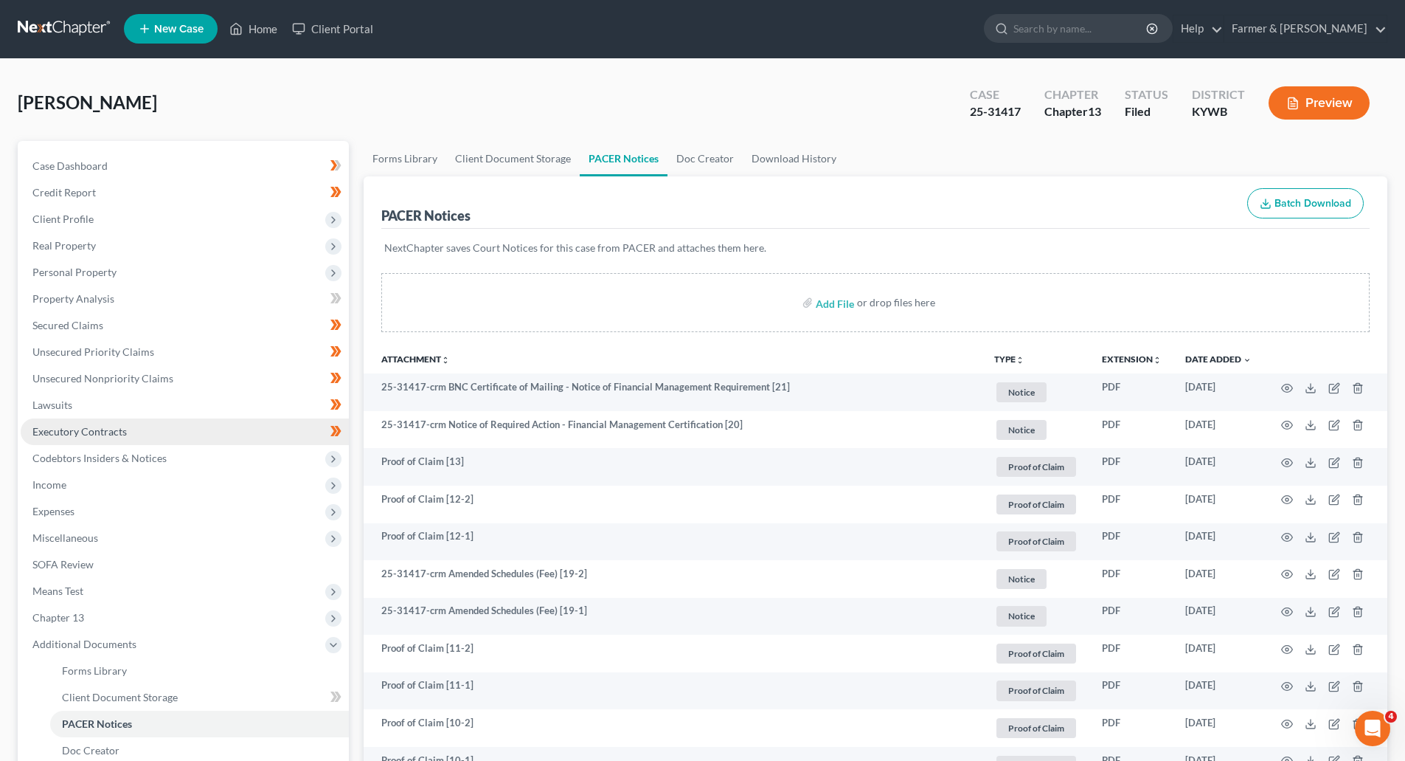
scroll to position [0, 0]
drag, startPoint x: 34, startPoint y: 22, endPoint x: 257, endPoint y: 4, distance: 223.6
click at [34, 22] on link at bounding box center [65, 29] width 94 height 27
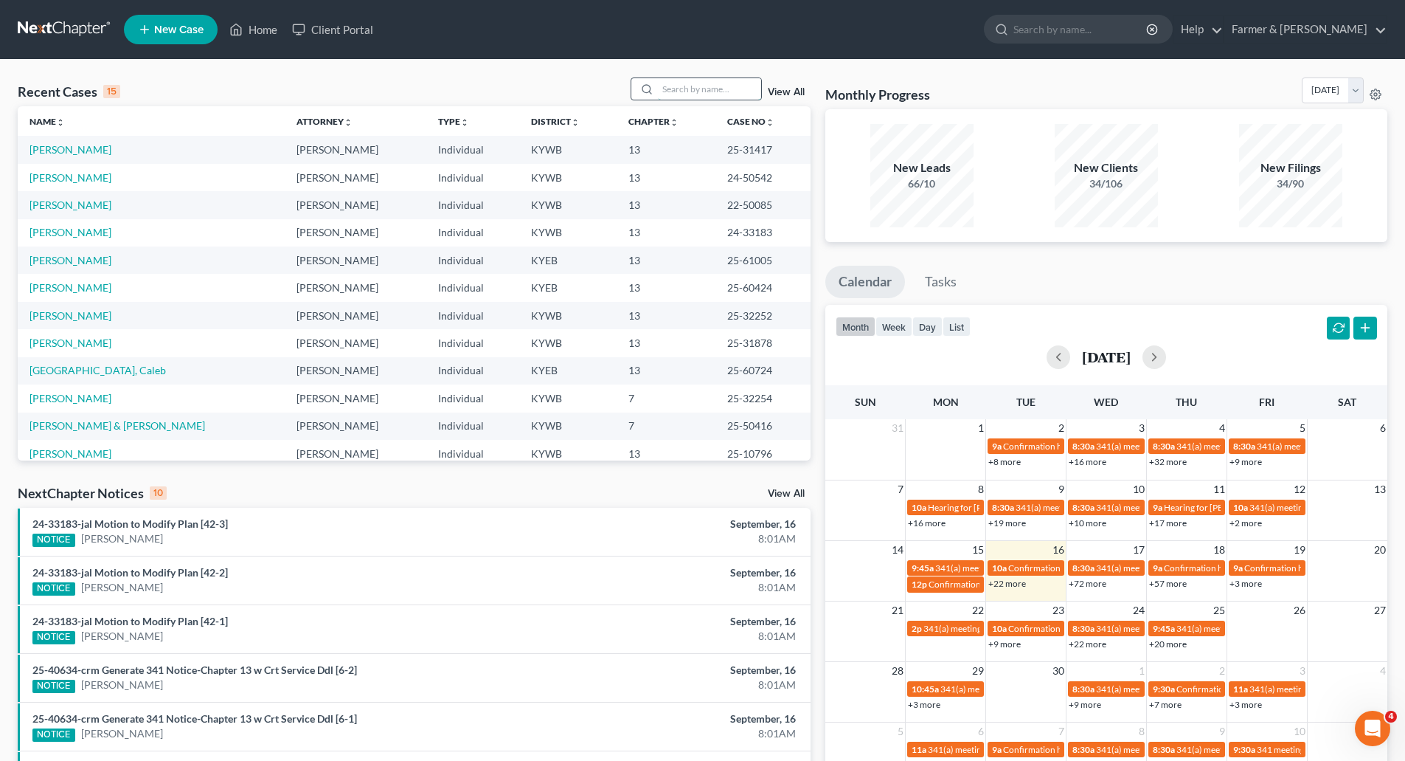
click at [665, 85] on input "search" at bounding box center [709, 88] width 103 height 21
paste input "25-31385"
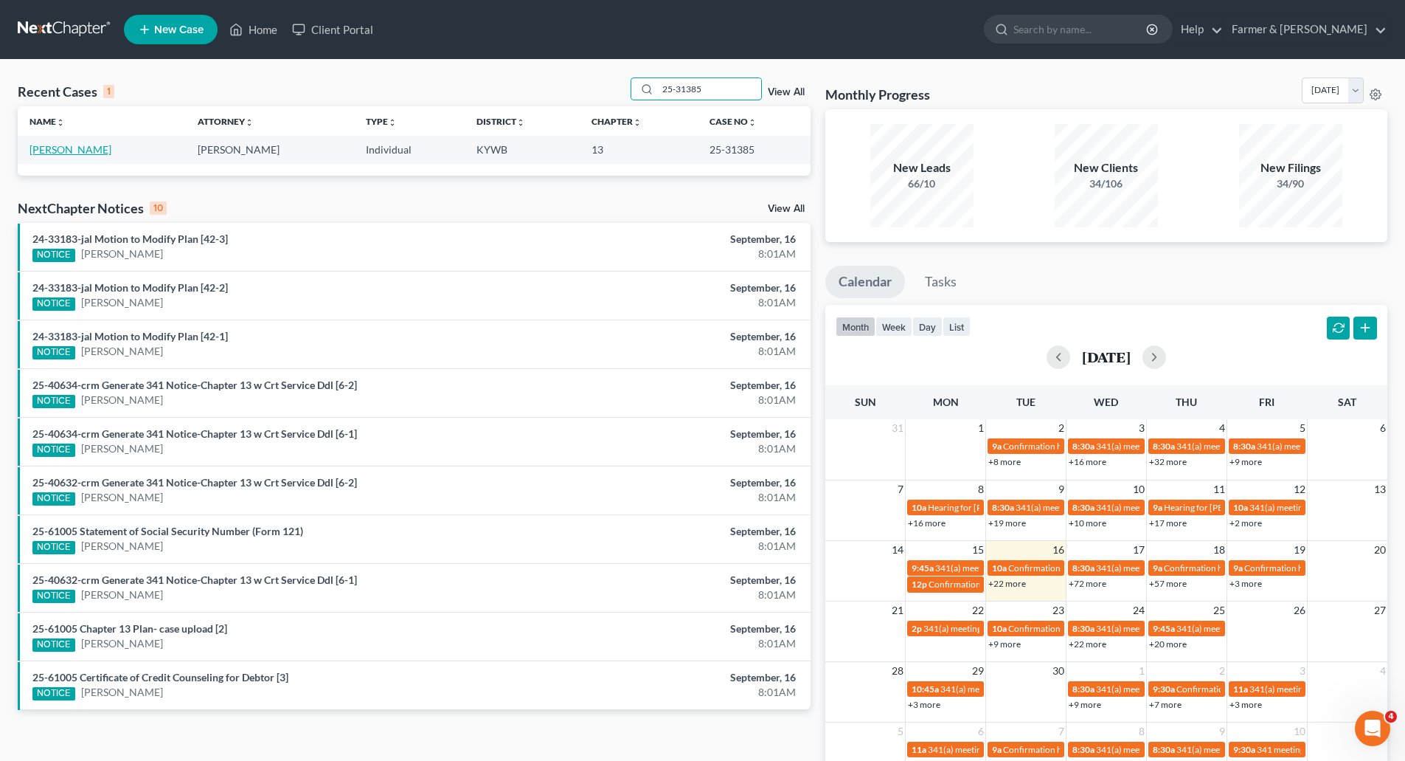
type input "25-31385"
click at [53, 149] on link "Kelly, Jeremy" at bounding box center [71, 149] width 82 height 13
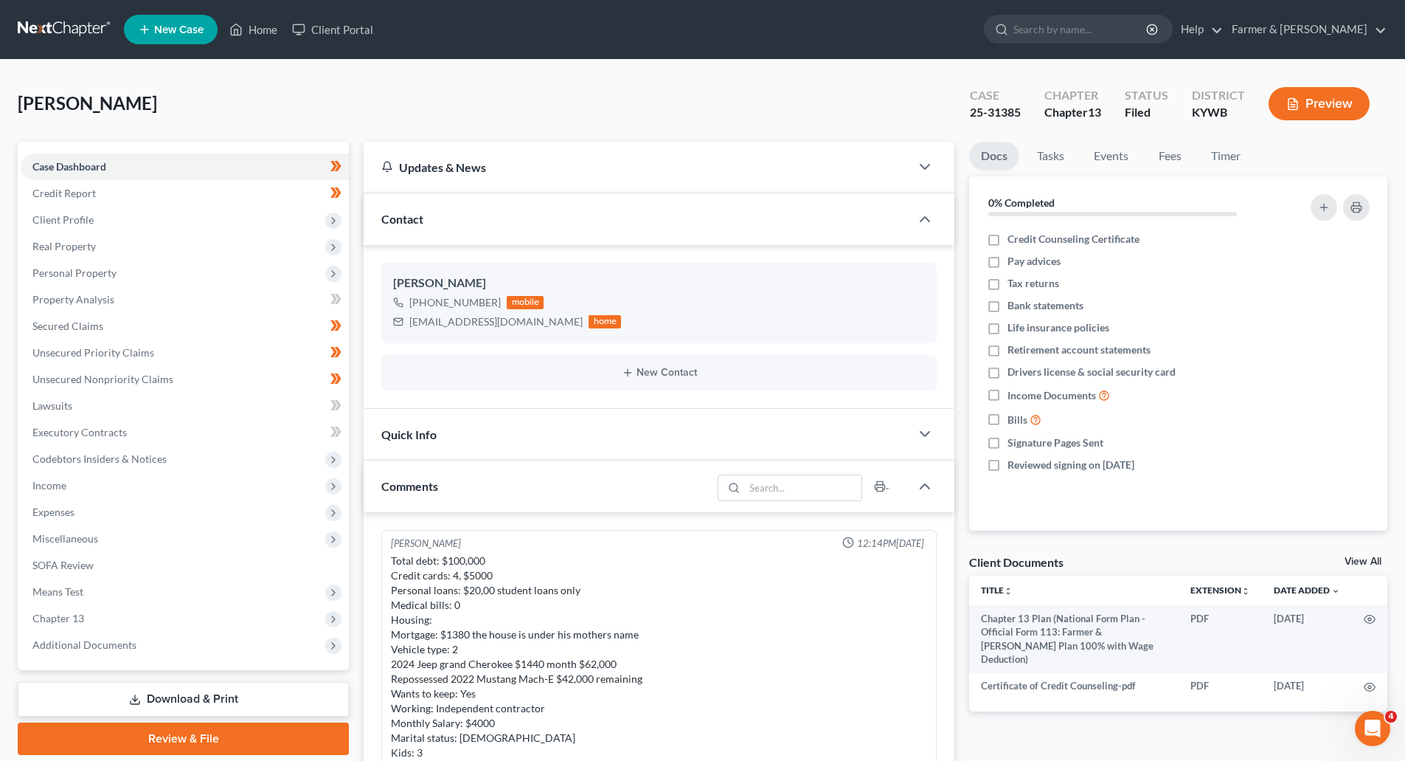
scroll to position [347, 0]
